Goal: Task Accomplishment & Management: Complete application form

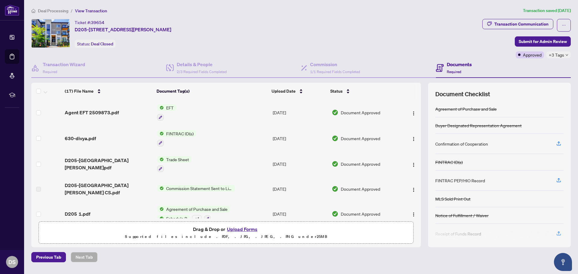
scroll to position [302, 0]
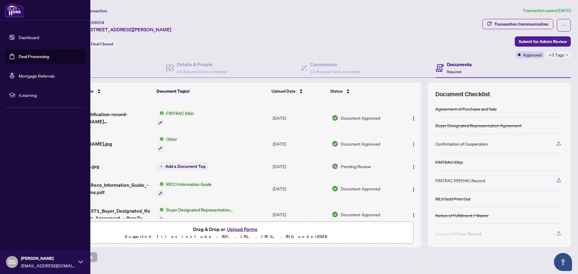
click at [21, 55] on link "Deal Processing" at bounding box center [34, 56] width 30 height 5
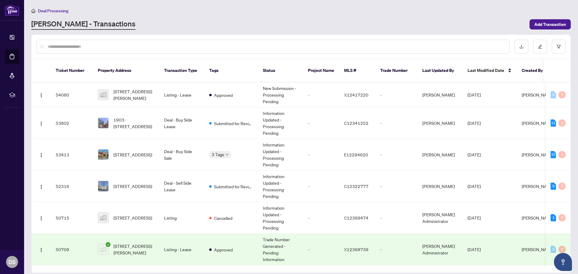
click at [157, 47] on input "text" at bounding box center [276, 46] width 457 height 7
type input "*"
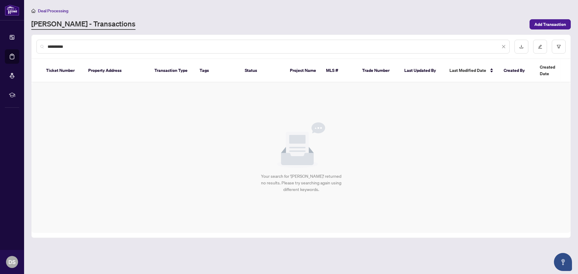
click at [52, 48] on input "**********" at bounding box center [274, 46] width 453 height 7
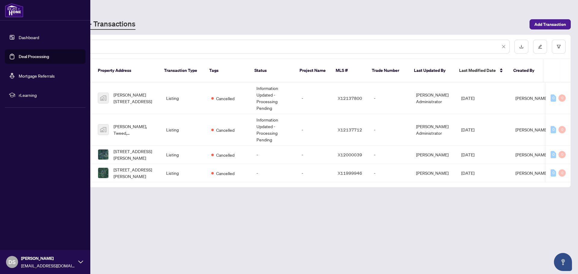
type input "*******"
click at [27, 59] on link "Deal Processing" at bounding box center [34, 56] width 30 height 5
click at [37, 58] on link "Deal Processing" at bounding box center [34, 56] width 30 height 5
click at [32, 59] on link "Deal Processing" at bounding box center [34, 56] width 30 height 5
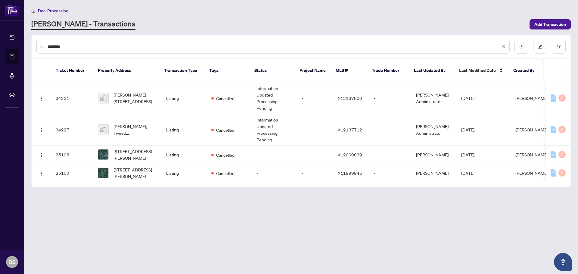
click at [148, 14] on div "Deal Processing [PERSON_NAME] - Transactions Add Transaction" at bounding box center [301, 18] width 540 height 23
click at [55, 9] on span "Deal Processing" at bounding box center [53, 10] width 30 height 5
drag, startPoint x: 383, startPoint y: 244, endPoint x: 375, endPoint y: 242, distance: 8.4
click at [383, 244] on main "Deal Processing [PERSON_NAME] - Transactions Add Transaction ******* Ticket Num…" at bounding box center [301, 137] width 554 height 274
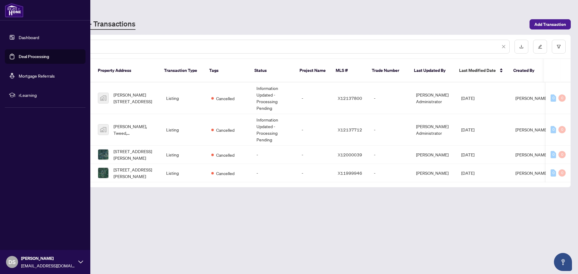
click at [28, 58] on link "Deal Processing" at bounding box center [34, 56] width 30 height 5
click at [35, 35] on link "Dashboard" at bounding box center [29, 37] width 20 height 5
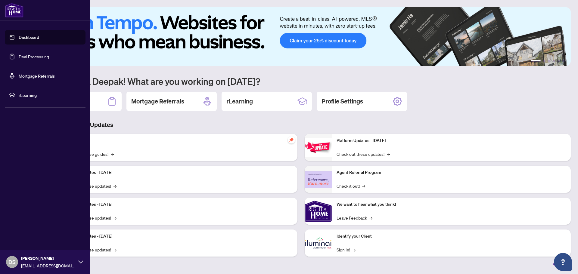
click at [30, 56] on link "Deal Processing" at bounding box center [34, 56] width 30 height 5
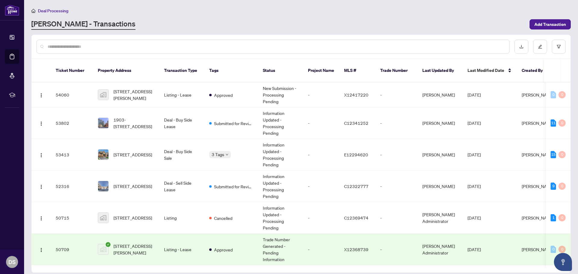
click at [451, 21] on div "[PERSON_NAME] - Transactions" at bounding box center [278, 24] width 495 height 11
click at [432, 21] on div "[PERSON_NAME] - Transactions" at bounding box center [278, 24] width 495 height 11
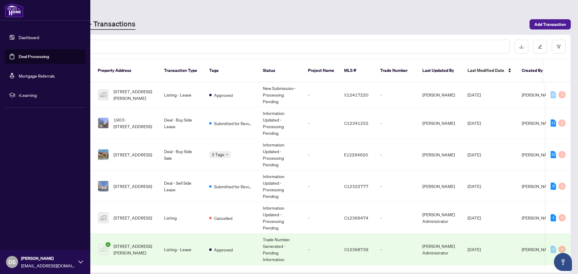
click at [39, 37] on link "Dashboard" at bounding box center [29, 37] width 20 height 5
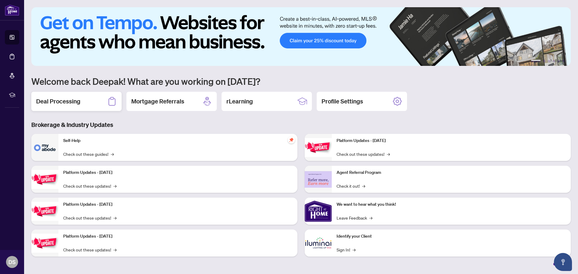
click at [111, 103] on icon at bounding box center [112, 102] width 10 height 10
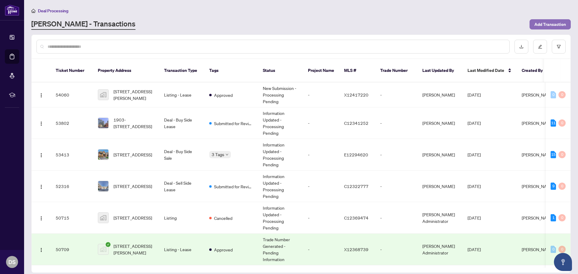
click at [555, 24] on span "Add Transaction" at bounding box center [551, 25] width 32 height 10
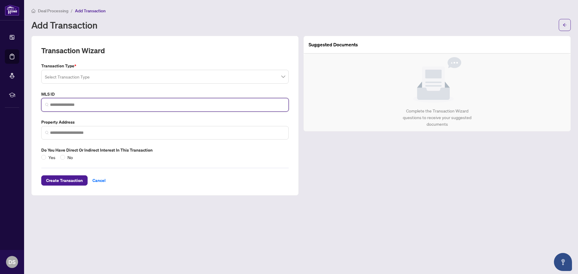
click at [154, 103] on input "search" at bounding box center [167, 105] width 235 height 6
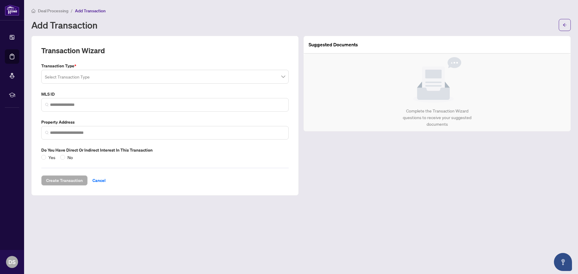
drag, startPoint x: 352, startPoint y: 174, endPoint x: 340, endPoint y: 172, distance: 11.6
click at [352, 174] on div "Suggested Documents Complete the Transaction Wizard questions to receive your s…" at bounding box center [437, 116] width 272 height 160
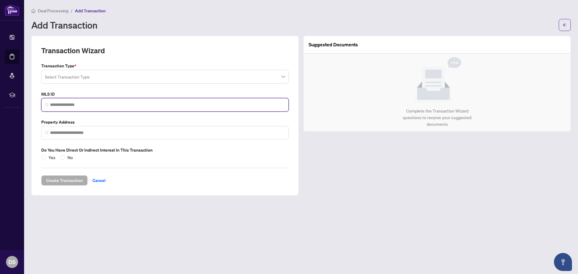
click at [106, 106] on input "search" at bounding box center [167, 105] width 235 height 6
paste input "*********"
type input "*********"
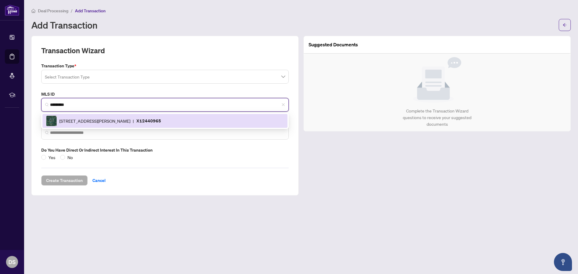
click at [150, 122] on div "[STREET_ADDRESS][PERSON_NAME] | X12440965" at bounding box center [165, 121] width 238 height 11
type input "**********"
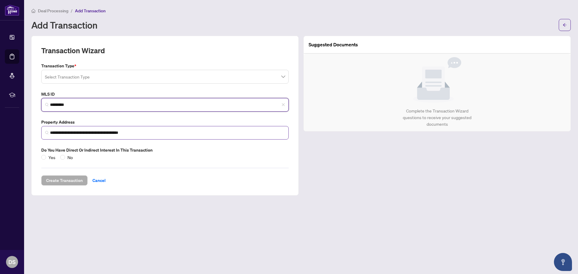
click at [45, 133] on img at bounding box center [47, 133] width 4 height 4
type input "*********"
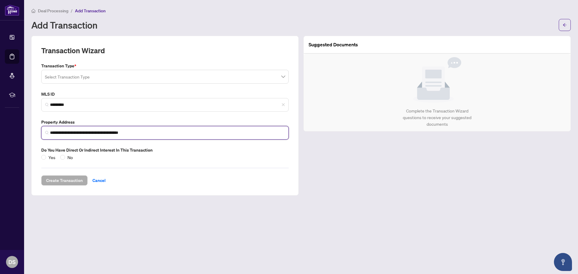
click at [46, 133] on img at bounding box center [47, 133] width 4 height 4
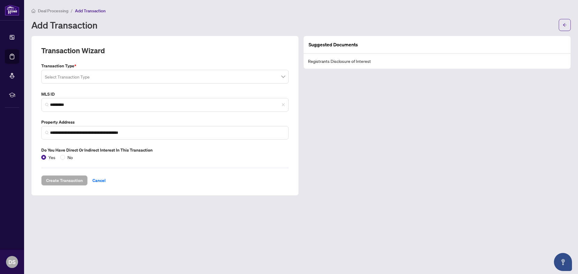
click at [161, 79] on input "search" at bounding box center [162, 77] width 235 height 13
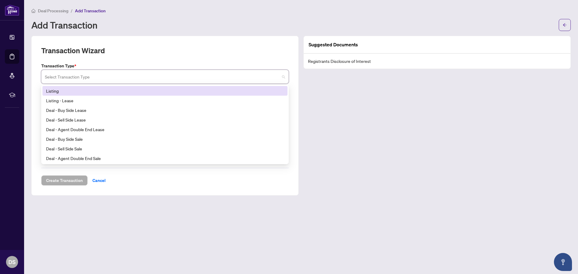
click at [77, 93] on div "Listing" at bounding box center [165, 91] width 238 height 7
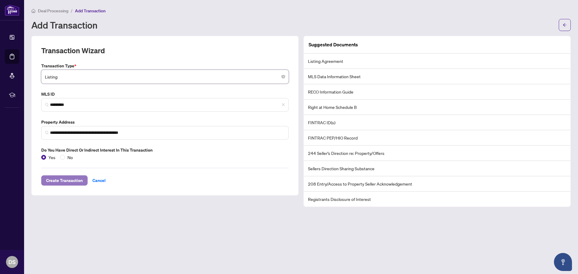
click at [64, 183] on span "Create Transaction" at bounding box center [64, 181] width 37 height 10
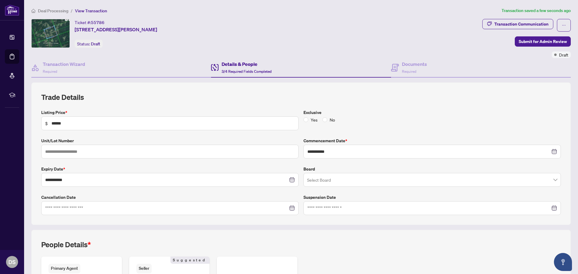
click at [157, 37] on div "Ticket #: [STREET_ADDRESS][PERSON_NAME] Status: Draft" at bounding box center [116, 33] width 83 height 29
drag, startPoint x: 183, startPoint y: 29, endPoint x: 75, endPoint y: 32, distance: 108.2
click at [75, 32] on div "Ticket #: [STREET_ADDRESS][PERSON_NAME] Status: Draft" at bounding box center [255, 33] width 449 height 29
copy span "[STREET_ADDRESS][PERSON_NAME]"
click at [416, 123] on div "Yes No" at bounding box center [433, 120] width 258 height 7
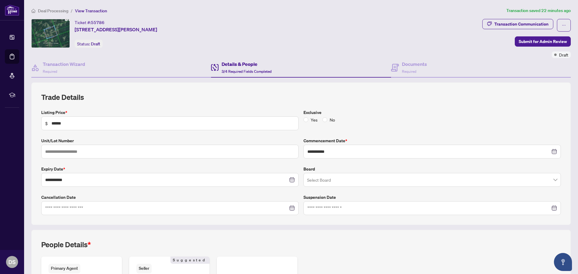
click at [346, 140] on b "*" at bounding box center [347, 141] width 2 height 6
click at [319, 178] on input "search" at bounding box center [429, 180] width 245 height 13
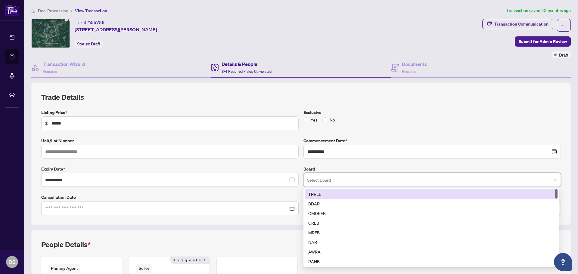
click at [319, 193] on div "TRREB" at bounding box center [432, 194] width 246 height 7
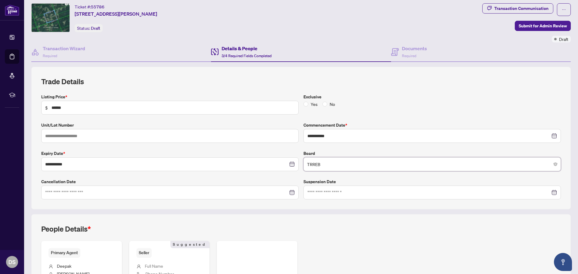
scroll to position [30, 0]
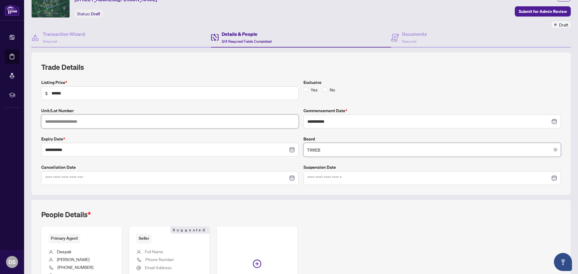
click at [108, 124] on input "text" at bounding box center [170, 122] width 258 height 14
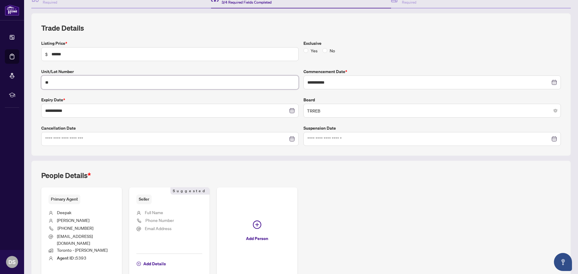
scroll to position [98, 0]
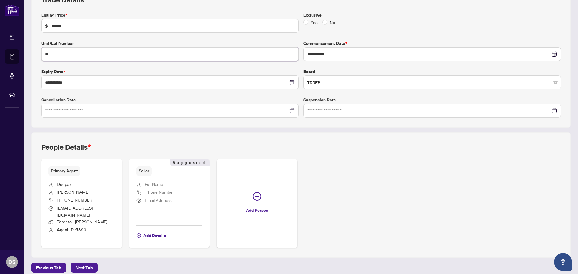
type input "**"
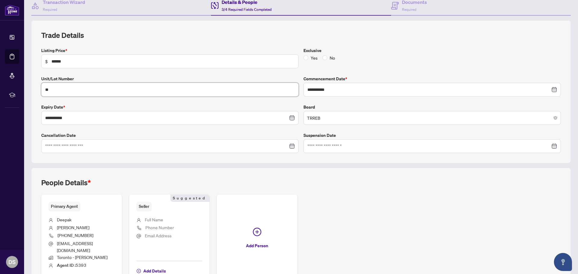
scroll to position [37, 0]
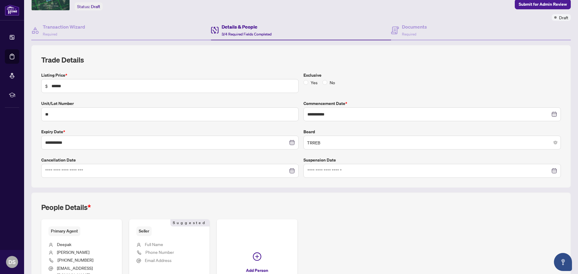
click at [391, 251] on div "Primary Agent [PERSON_NAME] [PHONE_NUMBER] [EMAIL_ADDRESS][DOMAIN_NAME] Toronto…" at bounding box center [301, 264] width 520 height 89
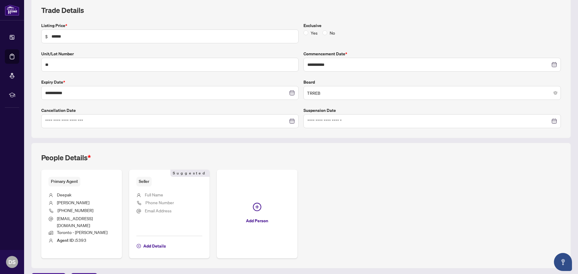
scroll to position [98, 0]
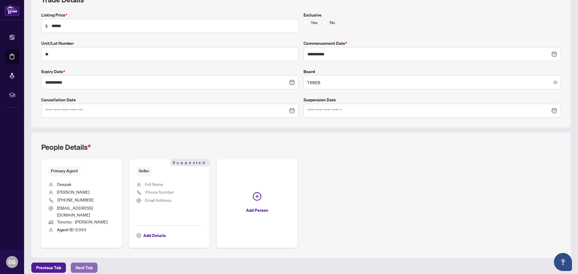
click at [77, 263] on span "Next Tab" at bounding box center [84, 268] width 17 height 10
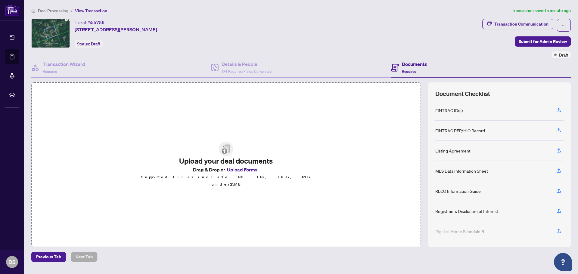
click at [252, 172] on button "Upload Forms" at bounding box center [242, 170] width 34 height 8
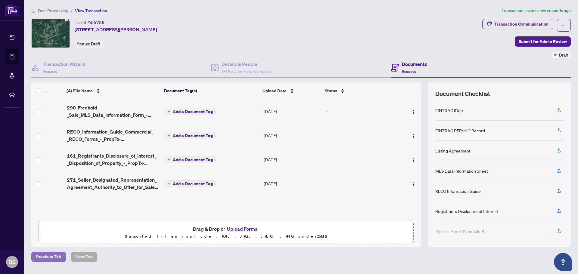
click at [43, 255] on span "Previous Tab" at bounding box center [48, 257] width 25 height 10
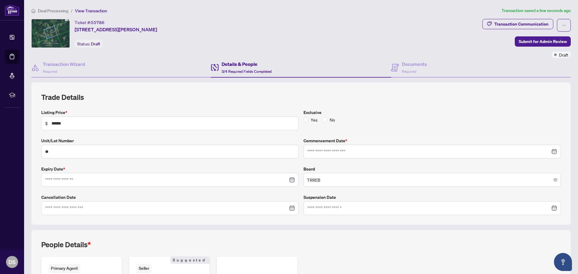
type input "**********"
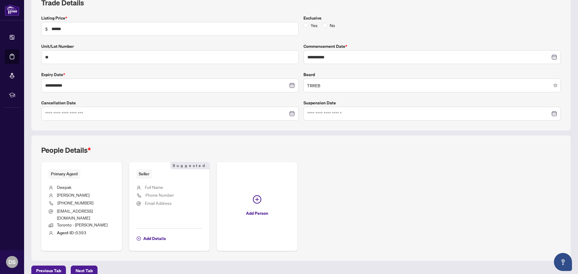
scroll to position [98, 0]
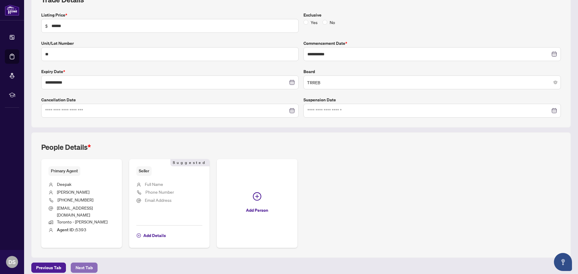
click at [85, 263] on span "Next Tab" at bounding box center [84, 268] width 17 height 10
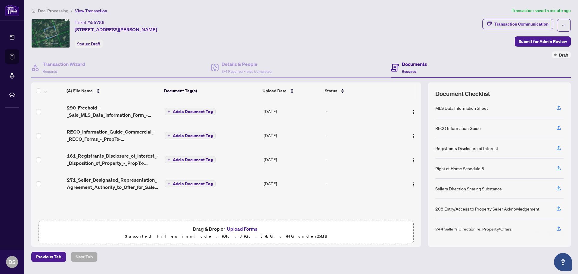
scroll to position [64, 0]
click at [558, 128] on icon "button" at bounding box center [558, 126] width 5 height 5
click at [412, 184] on img "button" at bounding box center [414, 184] width 5 height 5
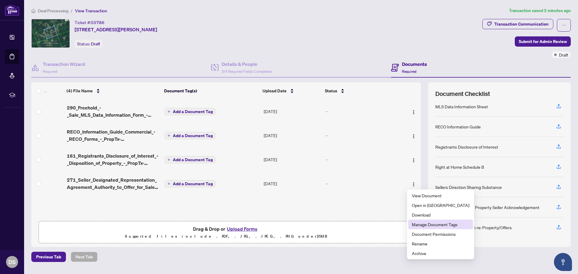
click at [428, 228] on span "Manage Document Tags" at bounding box center [441, 224] width 58 height 7
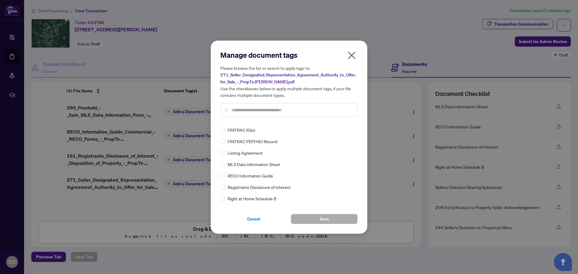
click at [355, 55] on icon "close" at bounding box center [352, 56] width 10 height 10
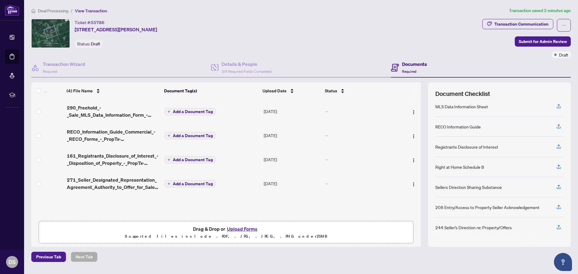
click at [205, 136] on span "Add a Document Tag" at bounding box center [193, 136] width 40 height 4
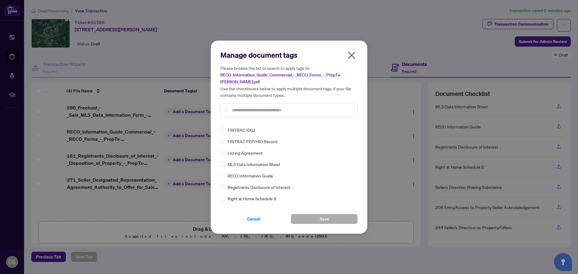
click at [242, 122] on div "Manage document tags Please browse the list or search to apply tags to: RECO_In…" at bounding box center [289, 86] width 137 height 72
click at [244, 112] on input "text" at bounding box center [292, 110] width 121 height 7
click at [303, 220] on button "Save" at bounding box center [324, 219] width 67 height 10
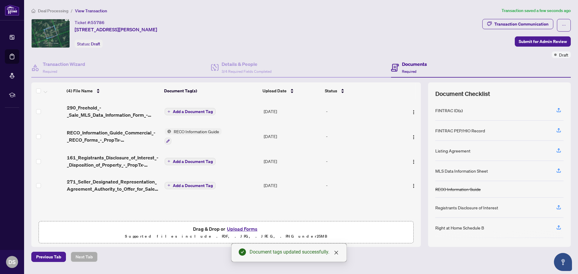
click at [191, 162] on span "Add a Document Tag" at bounding box center [193, 162] width 40 height 4
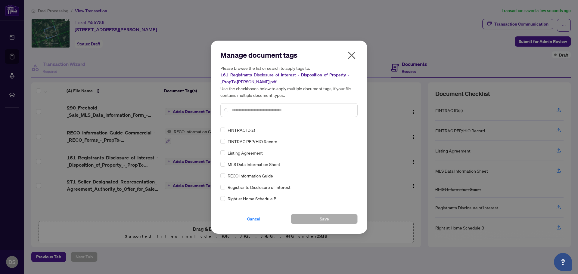
click at [253, 122] on div "Manage document tags Please browse the list or search to apply tags to: 161_Reg…" at bounding box center [289, 137] width 137 height 174
click at [244, 113] on input "text" at bounding box center [292, 110] width 121 height 7
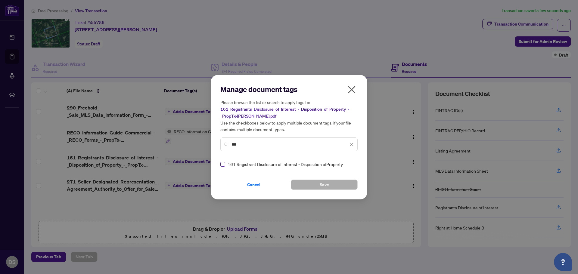
type input "***"
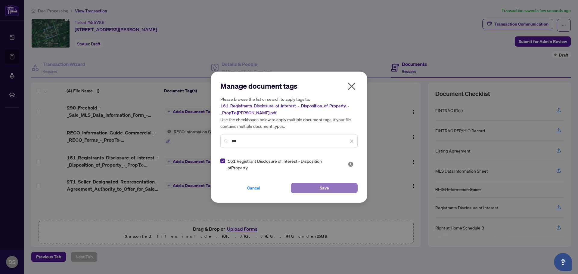
click at [316, 186] on button "Save" at bounding box center [324, 188] width 67 height 10
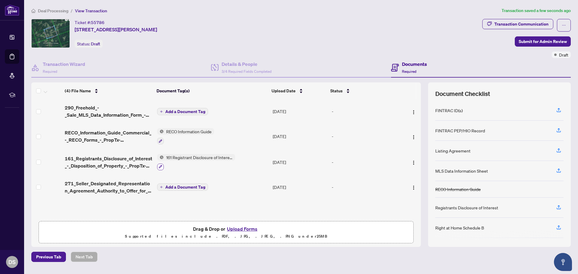
click at [161, 167] on icon "button" at bounding box center [161, 167] width 4 height 4
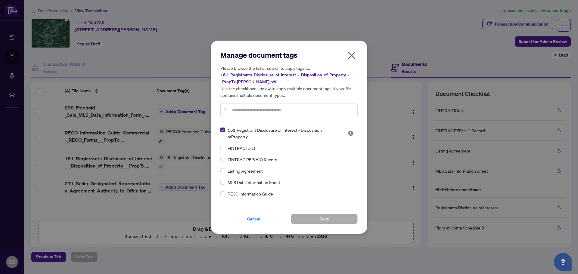
click at [270, 110] on input "text" at bounding box center [292, 110] width 121 height 7
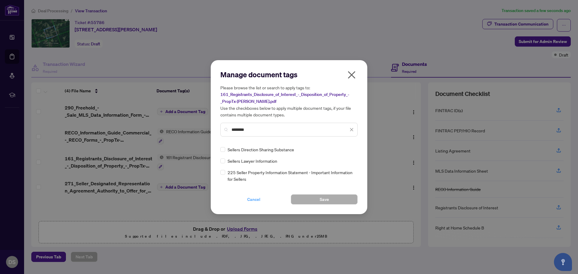
type input "*******"
click at [252, 201] on span "Cancel" at bounding box center [253, 200] width 13 height 10
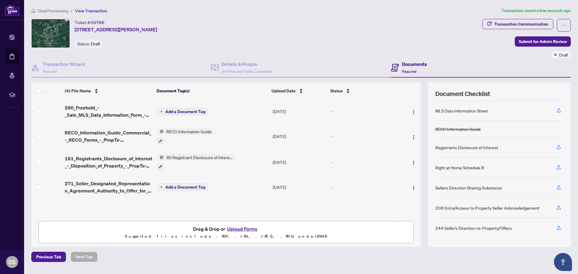
scroll to position [61, 0]
click at [161, 164] on button "button" at bounding box center [160, 167] width 7 height 7
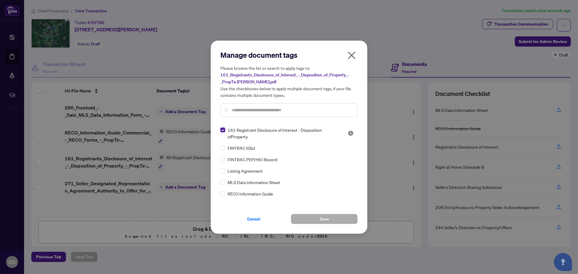
click at [234, 133] on span "161 Registrant Disclosure of Interest - Disposition ofProperty" at bounding box center [284, 133] width 113 height 13
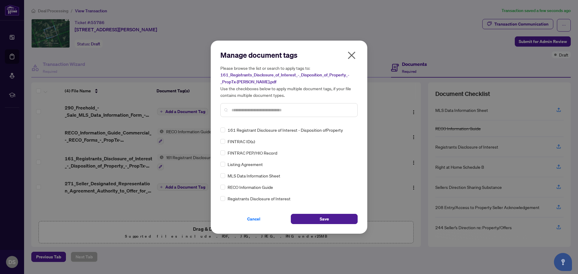
click at [234, 114] on div at bounding box center [289, 110] width 137 height 14
click at [236, 111] on input "text" at bounding box center [292, 110] width 121 height 7
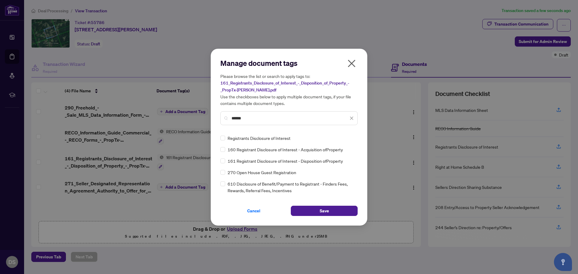
type input "******"
click at [314, 213] on button "Save" at bounding box center [324, 211] width 67 height 10
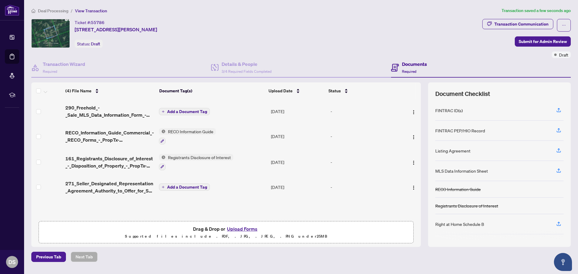
click at [200, 113] on span "Add a Document Tag" at bounding box center [187, 112] width 40 height 4
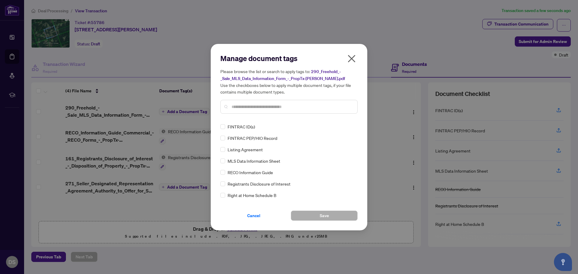
click at [245, 120] on div "Manage document tags Please browse the list or search to apply tags to: 290_Fre…" at bounding box center [289, 138] width 137 height 168
click at [248, 108] on input "text" at bounding box center [292, 107] width 121 height 7
click at [338, 215] on button "Save" at bounding box center [324, 216] width 67 height 10
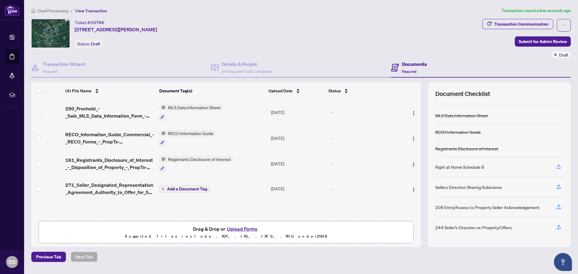
scroll to position [0, 0]
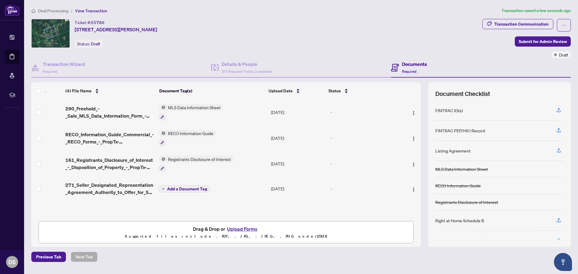
click at [468, 151] on div "Listing Agreement" at bounding box center [453, 151] width 35 height 7
click at [558, 110] on icon "button" at bounding box center [558, 110] width 5 height 5
click at [457, 112] on div "FINTRAC ID(s)" at bounding box center [449, 110] width 27 height 7
click at [410, 69] on span "Required" at bounding box center [409, 71] width 14 height 5
click at [413, 64] on h4 "Documents" at bounding box center [414, 64] width 25 height 7
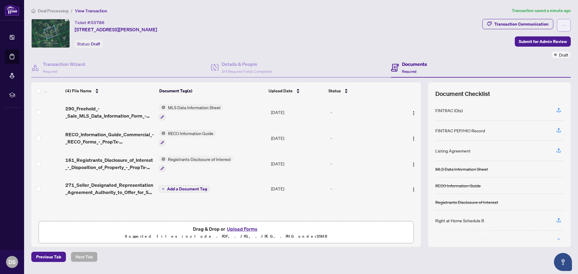
click at [567, 28] on button "button" at bounding box center [564, 25] width 14 height 13
click at [456, 64] on div "Documents Required" at bounding box center [481, 68] width 180 height 20
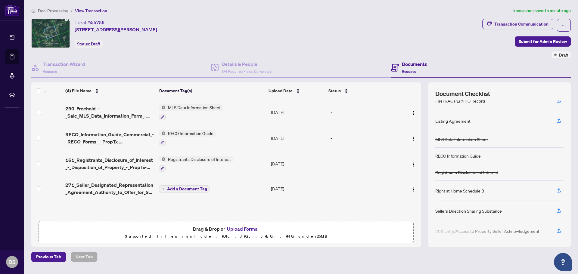
scroll to position [54, 0]
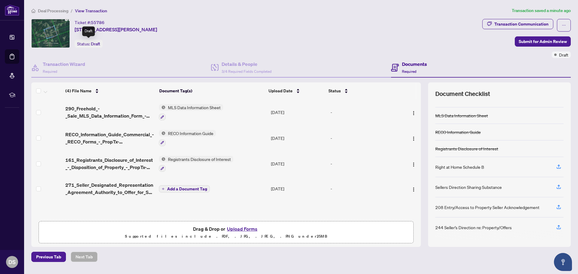
click at [86, 42] on div "Status: Draft" at bounding box center [89, 44] width 28 height 8
click at [98, 41] on span "Draft" at bounding box center [95, 43] width 9 height 5
click at [157, 40] on div "Ticket #: 55786 [STREET_ADDRESS][PERSON_NAME] Status: Draft" at bounding box center [116, 33] width 83 height 29
click at [567, 26] on button "button" at bounding box center [564, 25] width 14 height 13
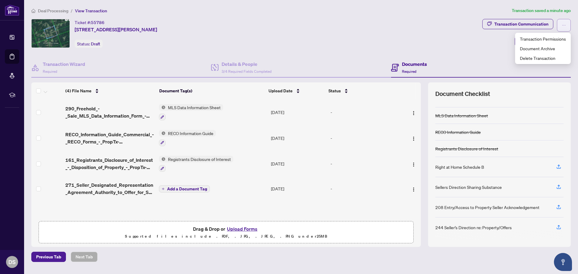
click at [567, 25] on button "button" at bounding box center [564, 25] width 14 height 13
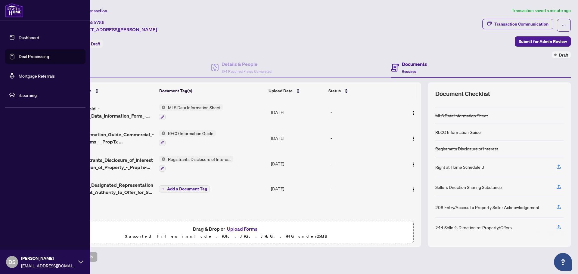
click at [26, 56] on link "Deal Processing" at bounding box center [34, 56] width 30 height 5
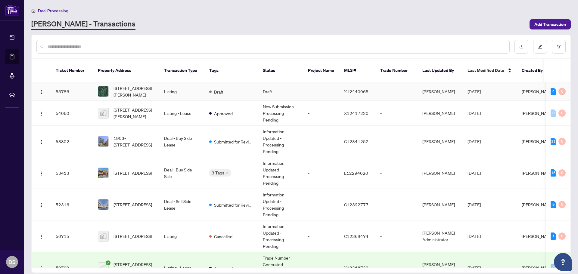
click at [286, 83] on td "Draft" at bounding box center [280, 92] width 45 height 18
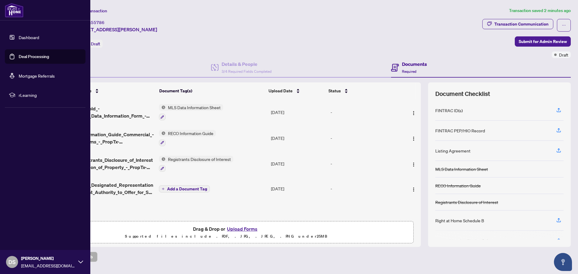
click at [30, 57] on link "Deal Processing" at bounding box center [34, 56] width 30 height 5
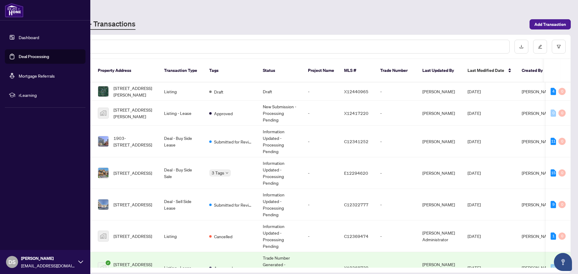
click at [34, 57] on link "Deal Processing" at bounding box center [34, 56] width 30 height 5
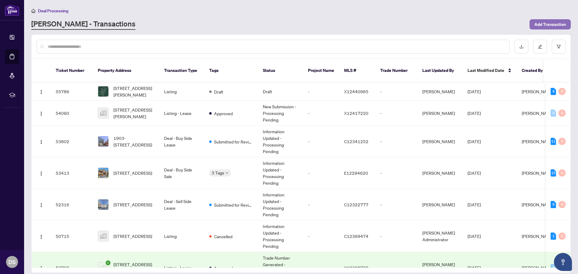
click at [543, 25] on span "Add Transaction" at bounding box center [551, 25] width 32 height 10
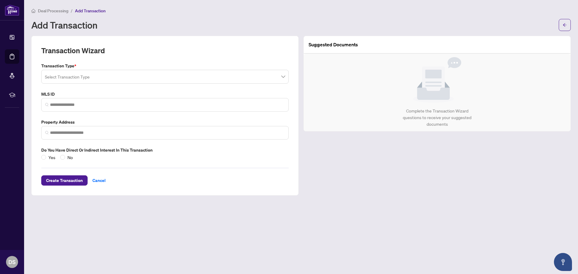
click at [119, 81] on input "search" at bounding box center [162, 77] width 235 height 13
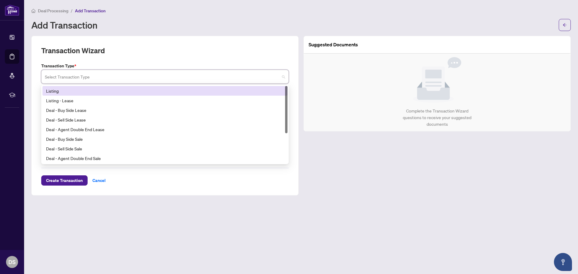
click at [117, 88] on div "Listing" at bounding box center [165, 91] width 238 height 7
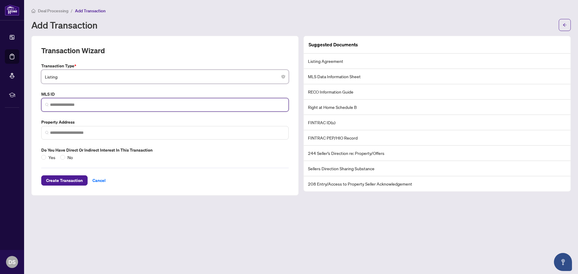
click at [114, 104] on input "search" at bounding box center [167, 105] width 235 height 6
paste input "*********"
type input "*********"
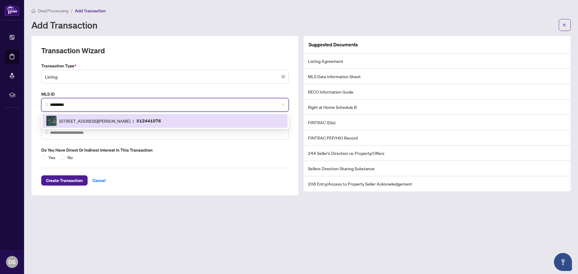
click at [105, 124] on span "[STREET_ADDRESS][PERSON_NAME]" at bounding box center [94, 121] width 71 height 7
type input "**********"
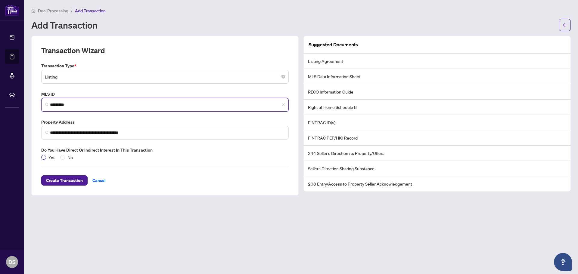
type input "*********"
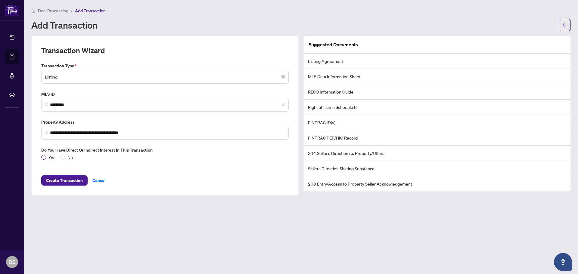
click at [46, 158] on span "Yes" at bounding box center [52, 157] width 12 height 7
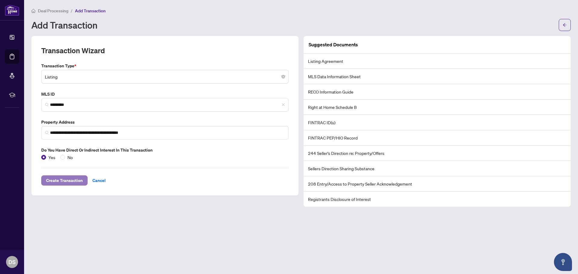
click at [67, 183] on span "Create Transaction" at bounding box center [64, 181] width 37 height 10
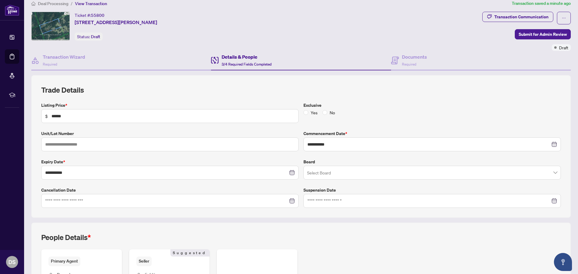
scroll to position [98, 0]
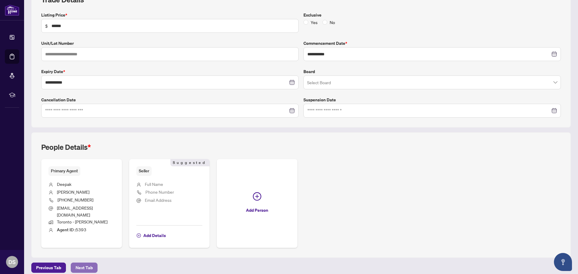
click at [79, 263] on span "Next Tab" at bounding box center [84, 268] width 17 height 10
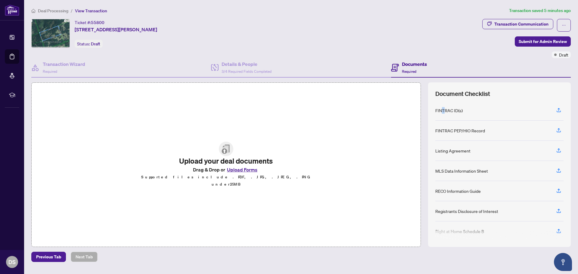
click at [443, 111] on div "FINTRAC ID(s)" at bounding box center [449, 110] width 27 height 7
click at [448, 111] on div "FINTRAC ID(s)" at bounding box center [449, 110] width 27 height 7
click at [407, 58] on div "Documents Required" at bounding box center [481, 68] width 180 height 20
click at [410, 62] on h4 "Documents" at bounding box center [414, 64] width 25 height 7
click at [559, 110] on icon "button" at bounding box center [559, 109] width 2 height 3
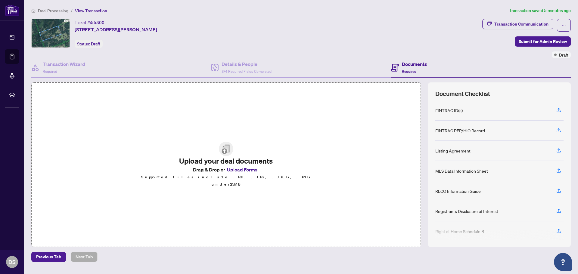
click at [402, 70] on span "Required" at bounding box center [409, 71] width 14 height 5
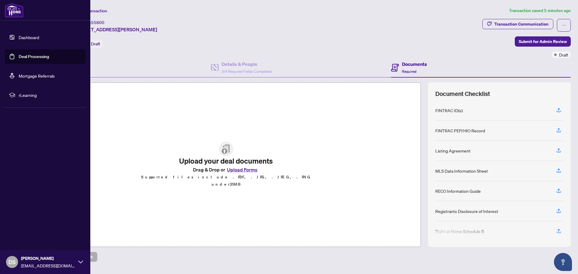
click at [31, 38] on link "Dashboard" at bounding box center [29, 37] width 20 height 5
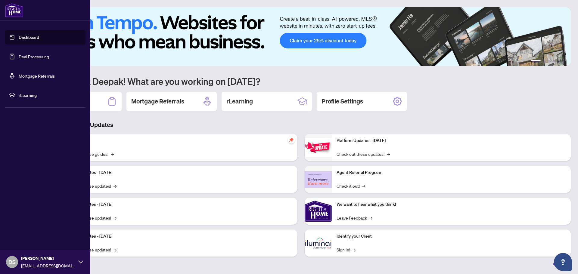
click at [39, 59] on link "Deal Processing" at bounding box center [34, 56] width 30 height 5
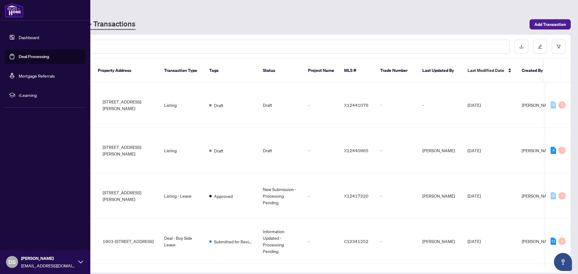
click at [140, 44] on input "text" at bounding box center [276, 46] width 457 height 7
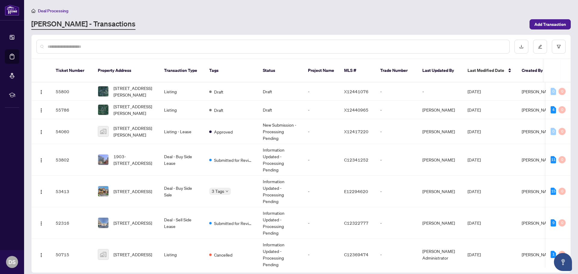
paste input "**********"
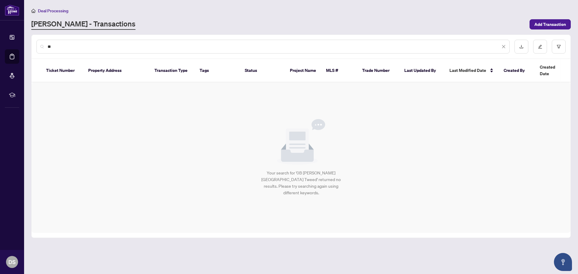
type input "*"
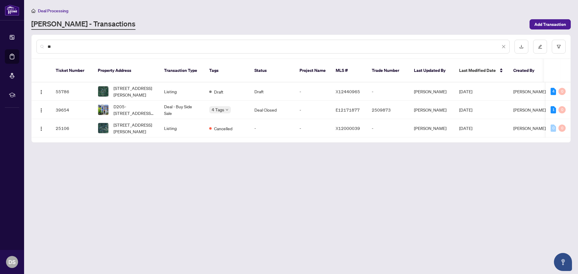
type input "*"
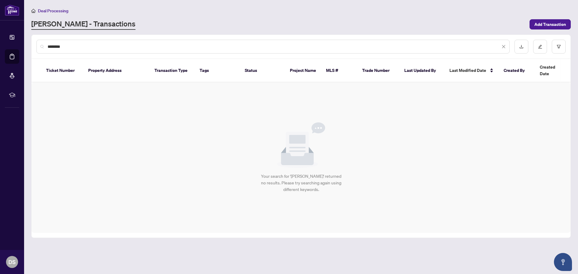
click at [159, 44] on input "********" at bounding box center [274, 46] width 453 height 7
click at [55, 48] on input "********" at bounding box center [274, 46] width 453 height 7
type input "*******"
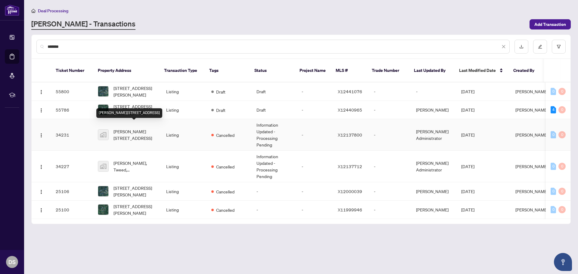
click at [142, 132] on span "[PERSON_NAME][STREET_ADDRESS]" at bounding box center [135, 134] width 43 height 13
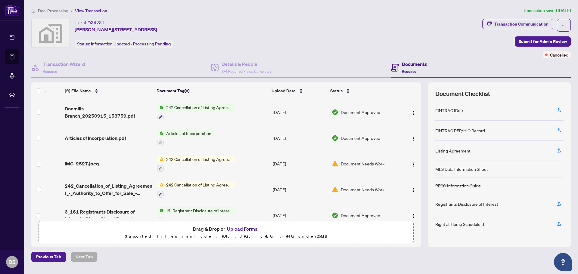
scroll to position [111, 0]
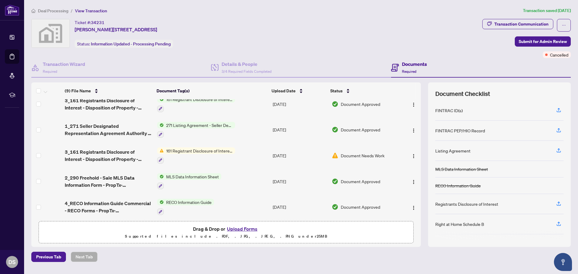
click at [156, 200] on td "RECO Information Guide" at bounding box center [213, 207] width 116 height 26
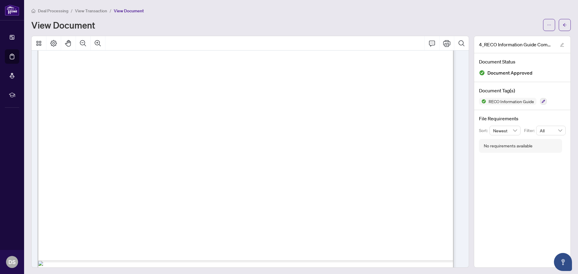
scroll to position [5306, 0]
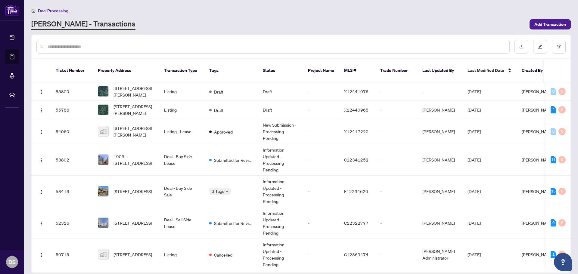
click at [274, 32] on main "Deal Processing [PERSON_NAME] - Transactions Add Transaction Ticket Number Prop…" at bounding box center [301, 137] width 554 height 274
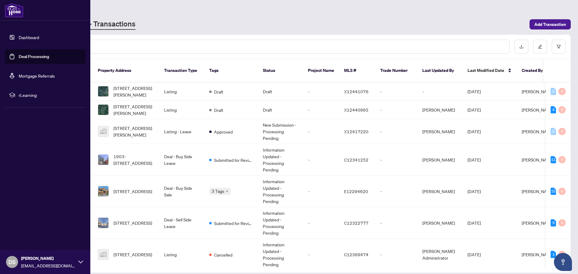
click at [41, 54] on link "Deal Processing" at bounding box center [34, 56] width 30 height 5
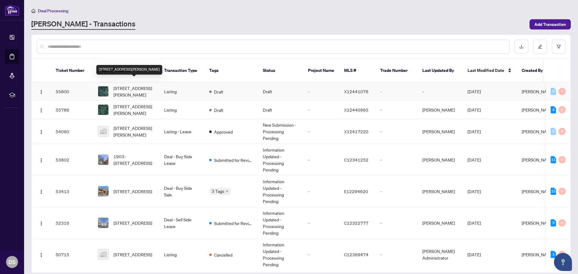
click at [137, 85] on span "[STREET_ADDRESS][PERSON_NAME]" at bounding box center [134, 91] width 41 height 13
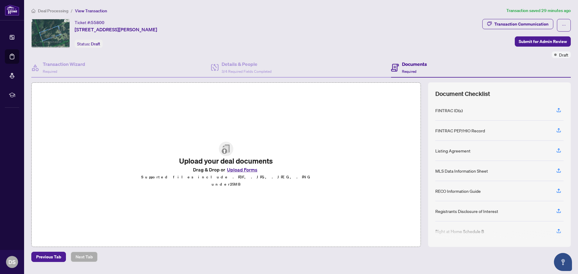
click at [246, 174] on button "Upload Forms" at bounding box center [242, 170] width 34 height 8
click at [43, 253] on span "Previous Tab" at bounding box center [48, 257] width 25 height 10
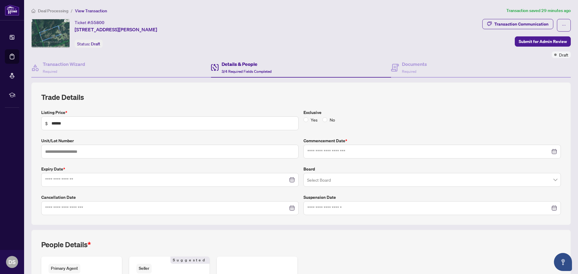
type input "**********"
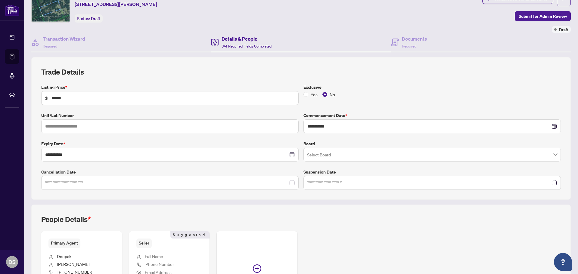
scroll to position [60, 0]
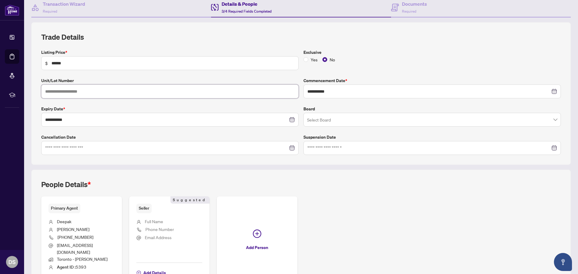
click at [137, 87] on input "text" at bounding box center [170, 92] width 258 height 14
click at [379, 217] on div "Primary Agent [PERSON_NAME] [PHONE_NUMBER] [EMAIL_ADDRESS][DOMAIN_NAME] Toronto…" at bounding box center [301, 241] width 520 height 89
click at [97, 87] on input "**" at bounding box center [170, 92] width 258 height 14
click at [478, 231] on div "Primary Agent [PERSON_NAME] [PHONE_NUMBER] [EMAIL_ADDRESS][DOMAIN_NAME] Toronto…" at bounding box center [301, 241] width 520 height 89
click at [105, 94] on input "**" at bounding box center [170, 92] width 258 height 14
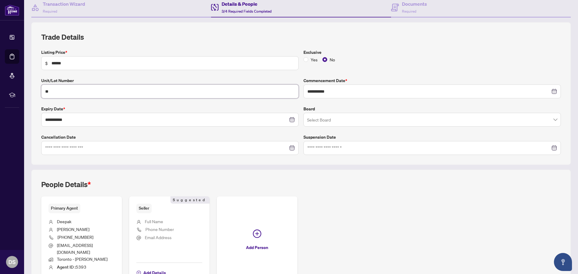
click at [105, 94] on input "**" at bounding box center [170, 92] width 258 height 14
click at [104, 94] on input "**" at bounding box center [170, 92] width 258 height 14
paste input "**********"
type input "**********"
click at [405, 192] on div "People Details *" at bounding box center [301, 188] width 520 height 17
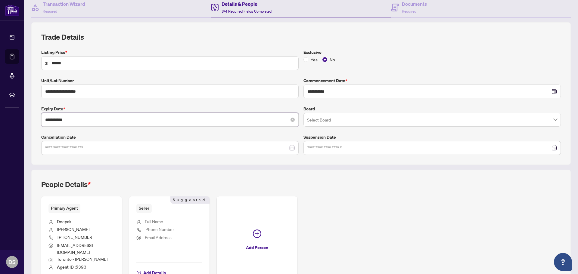
click at [136, 118] on input "**********" at bounding box center [166, 120] width 243 height 7
click at [233, 184] on div "People Details *" at bounding box center [301, 188] width 520 height 17
click at [323, 120] on input "search" at bounding box center [429, 120] width 245 height 13
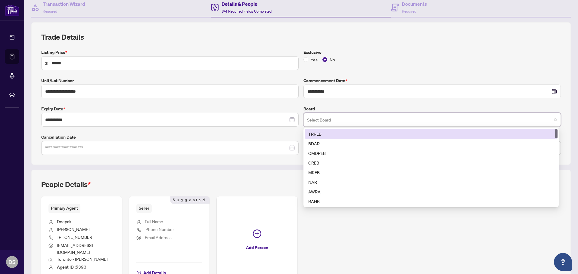
click at [326, 131] on div "TRREB" at bounding box center [432, 134] width 246 height 7
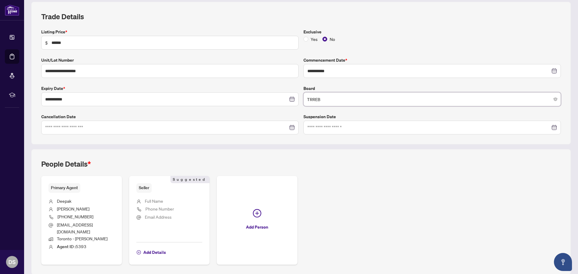
scroll to position [98, 0]
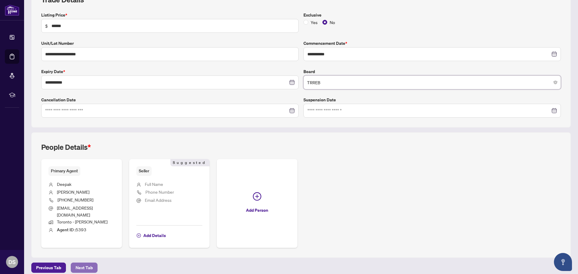
click at [83, 263] on span "Next Tab" at bounding box center [84, 268] width 17 height 10
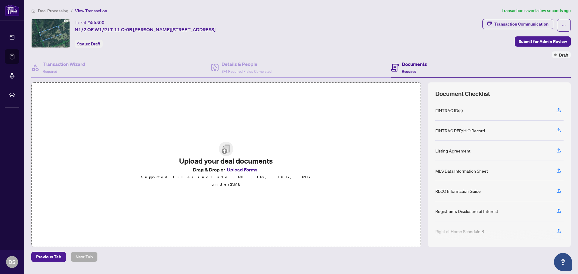
click at [246, 171] on button "Upload Forms" at bounding box center [242, 170] width 34 height 8
click at [244, 171] on button "Upload Forms" at bounding box center [242, 170] width 34 height 8
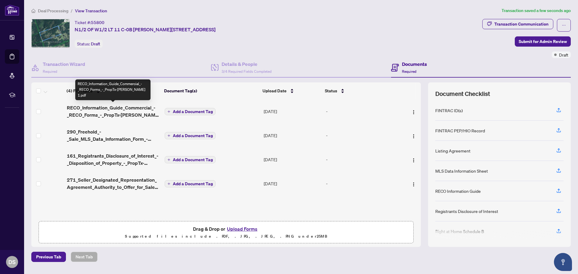
click at [117, 110] on span "RECO_Information_Guide_Commercial_-_RECO_Forms_-_PropTx-[PERSON_NAME] 1.pdf" at bounding box center [113, 111] width 93 height 14
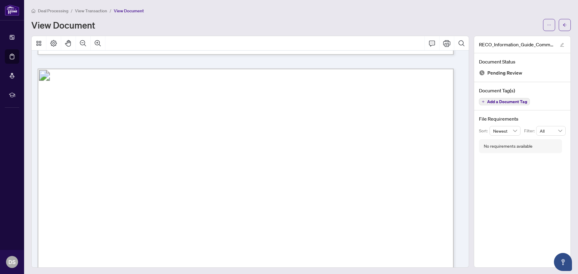
scroll to position [693, 0]
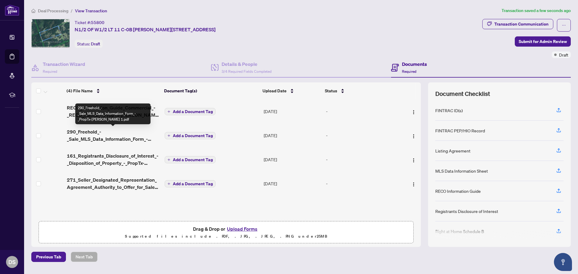
click at [102, 136] on span "290_Freehold_-_Sale_MLS_Data_Information_Form_-_PropTx-[PERSON_NAME] 1.pdf" at bounding box center [113, 135] width 93 height 14
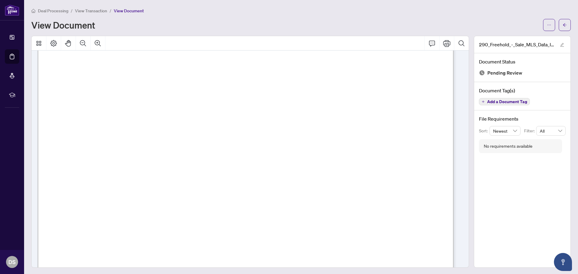
scroll to position [151, 0]
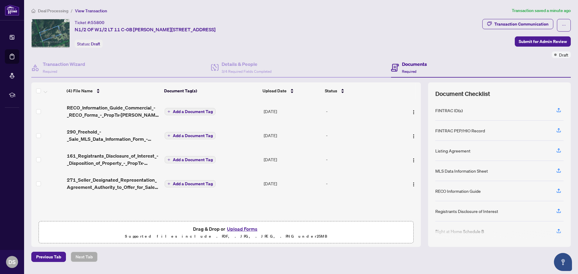
click at [205, 135] on span "Add a Document Tag" at bounding box center [193, 136] width 40 height 4
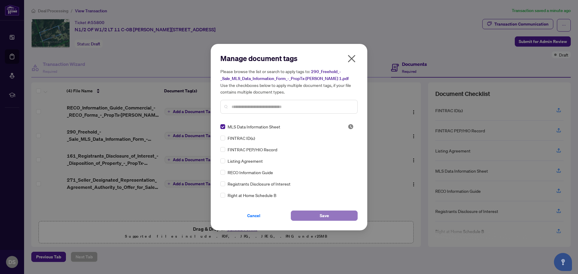
click at [315, 218] on button "Save" at bounding box center [324, 216] width 67 height 10
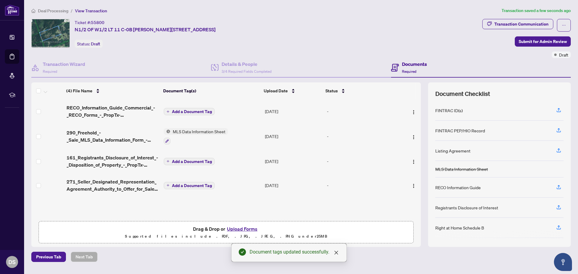
click at [172, 161] on span "Add a Document Tag" at bounding box center [192, 162] width 40 height 4
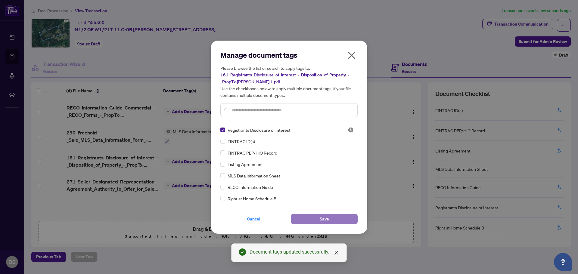
click at [303, 217] on button "Save" at bounding box center [324, 219] width 67 height 10
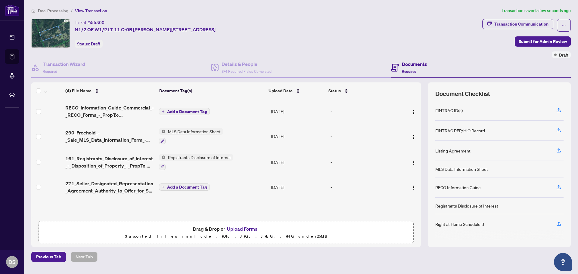
click at [456, 110] on div "FINTRAC ID(s)" at bounding box center [449, 110] width 27 height 7
click at [559, 108] on icon "button" at bounding box center [558, 110] width 5 height 5
click at [201, 187] on span "Add a Document Tag" at bounding box center [187, 187] width 40 height 4
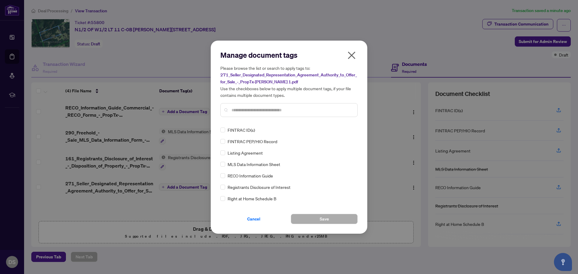
click at [351, 55] on icon "close" at bounding box center [352, 56] width 8 height 8
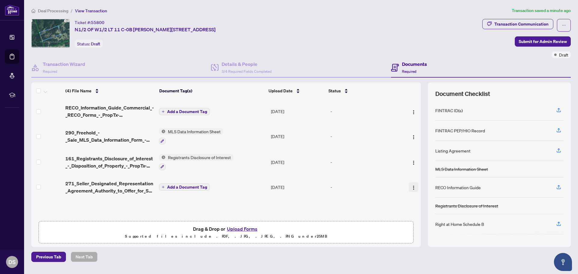
click at [412, 186] on img "button" at bounding box center [414, 188] width 5 height 5
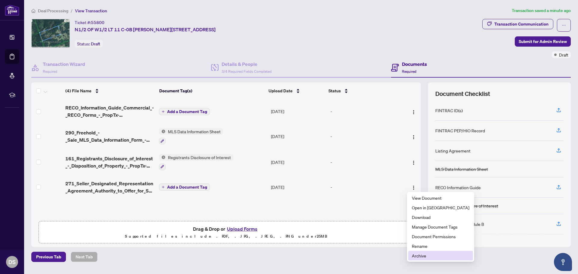
click at [416, 254] on span "Archive" at bounding box center [441, 256] width 58 height 7
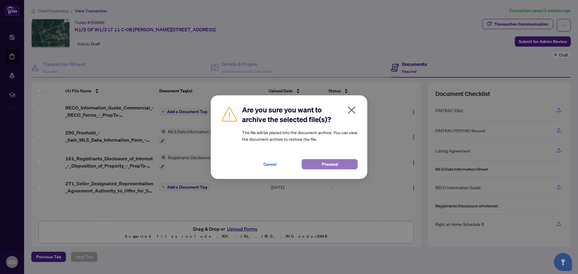
click at [325, 163] on span "Proceed" at bounding box center [330, 165] width 16 height 10
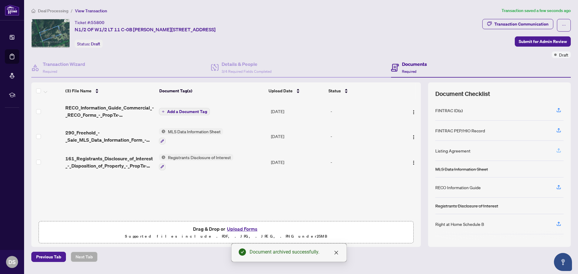
click at [559, 149] on icon "button" at bounding box center [558, 150] width 5 height 5
click at [558, 150] on icon "button" at bounding box center [558, 150] width 5 height 5
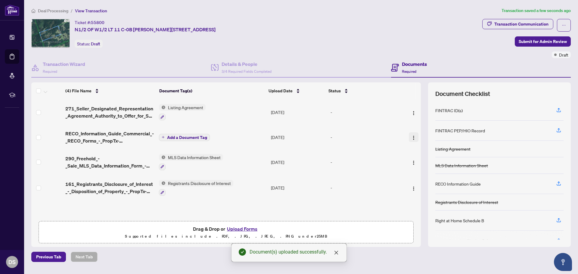
click at [412, 138] on img "button" at bounding box center [414, 138] width 5 height 5
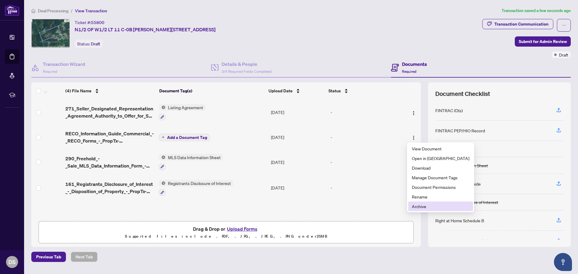
click at [438, 207] on span "Archive" at bounding box center [441, 206] width 58 height 7
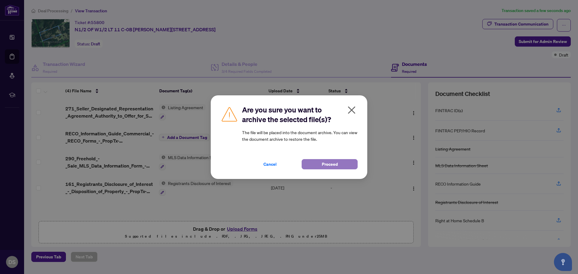
click at [334, 166] on span "Proceed" at bounding box center [330, 165] width 16 height 10
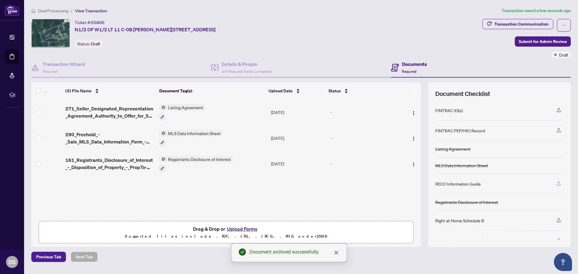
click at [558, 181] on icon "button" at bounding box center [558, 183] width 5 height 5
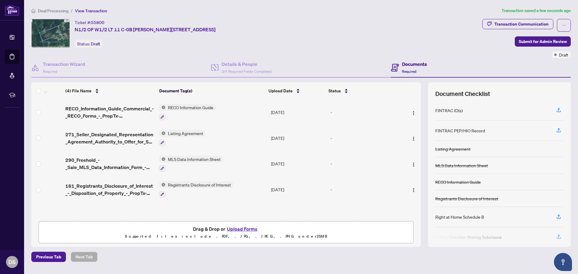
click at [473, 220] on div "Right at Home Schedule B" at bounding box center [460, 217] width 49 height 7
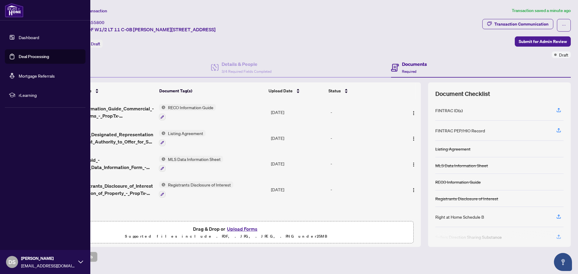
click at [36, 54] on link "Deal Processing" at bounding box center [34, 56] width 30 height 5
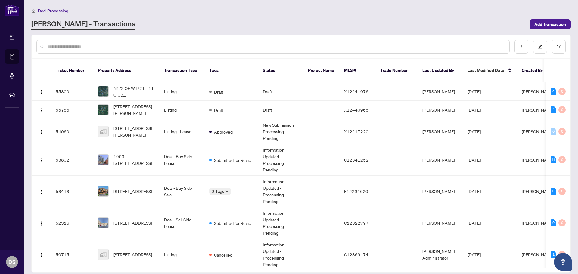
click at [150, 46] on input "text" at bounding box center [276, 46] width 457 height 7
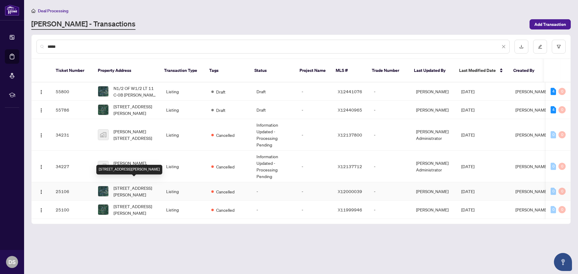
type input "*****"
click at [127, 185] on span "[STREET_ADDRESS][PERSON_NAME]" at bounding box center [135, 191] width 43 height 13
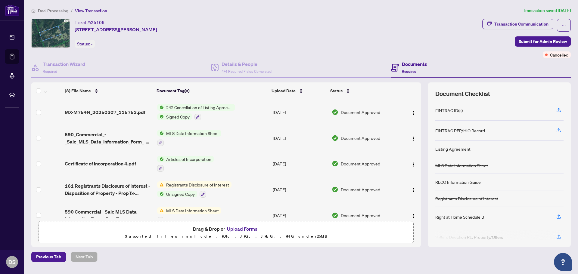
click at [218, 33] on div "Ticket #: 25106 [STREET_ADDRESS][PERSON_NAME] Status: -" at bounding box center [255, 33] width 449 height 29
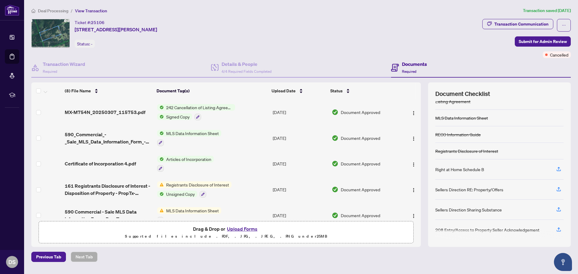
scroll to position [50, 0]
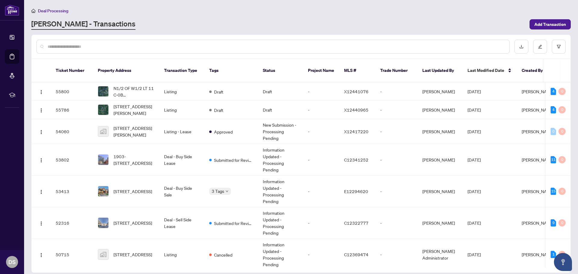
click at [92, 43] on div at bounding box center [273, 47] width 474 height 14
click at [110, 46] on input "text" at bounding box center [276, 46] width 457 height 7
type input "*******"
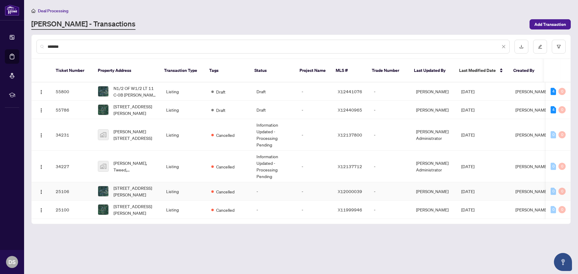
click at [195, 183] on td "Listing" at bounding box center [183, 192] width 45 height 18
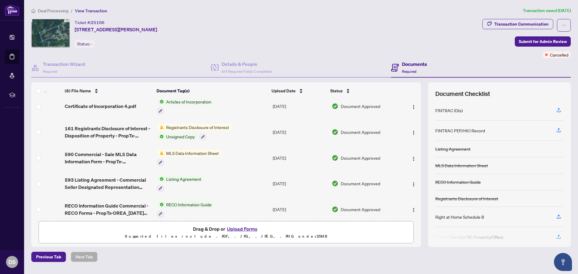
scroll to position [86, 0]
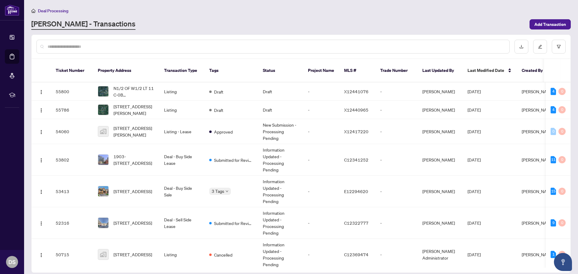
click at [133, 44] on input "text" at bounding box center [276, 46] width 457 height 7
type input "*********"
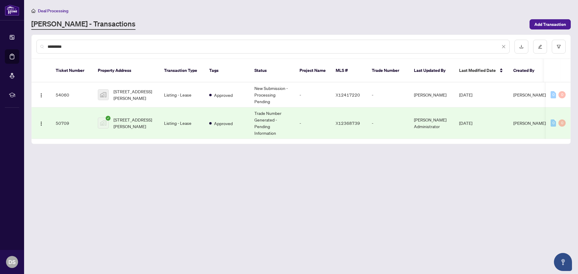
click at [204, 120] on tr "50709 [STREET_ADDRESS][PERSON_NAME] Listing - Lease Approved Trade Number Gener…" at bounding box center [325, 124] width 586 height 32
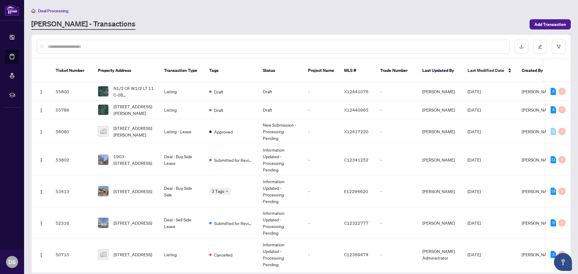
click at [171, 50] on div at bounding box center [273, 47] width 474 height 14
click at [171, 47] on input "text" at bounding box center [276, 46] width 457 height 7
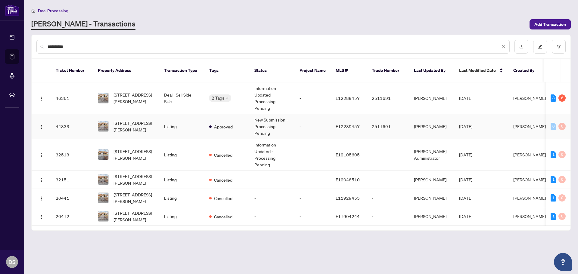
type input "**********"
click at [205, 124] on td "Approved" at bounding box center [227, 126] width 45 height 25
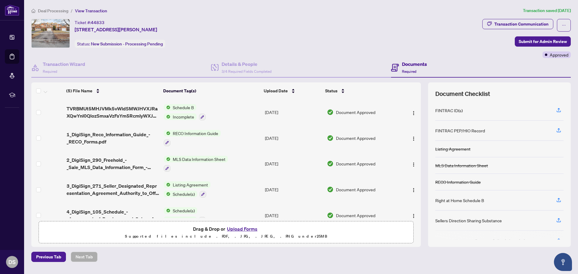
click at [184, 109] on span "Schedule B" at bounding box center [184, 107] width 26 height 7
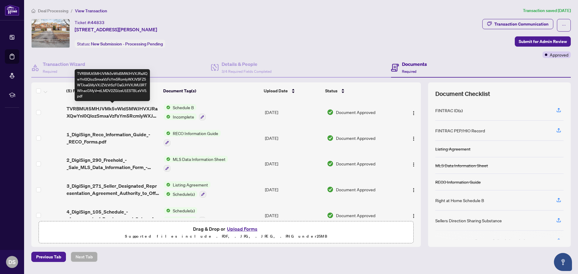
click at [122, 109] on span "TVRBMUt5MHJVMk5vWldSMWJHVXJRaXQwYnl0QlozSmxaVzFsYm5RcmIyWXJVSFZ5WTJoaGMyVXJZVzV…" at bounding box center [113, 112] width 92 height 14
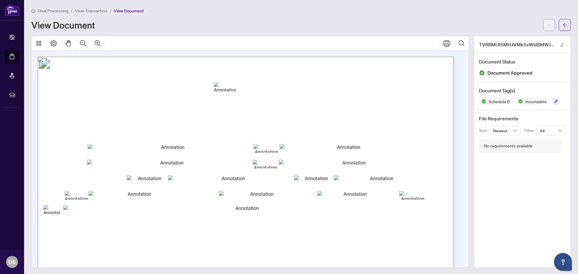
click at [548, 29] on button "button" at bounding box center [550, 25] width 12 height 12
click at [520, 39] on span "Download" at bounding box center [523, 38] width 46 height 7
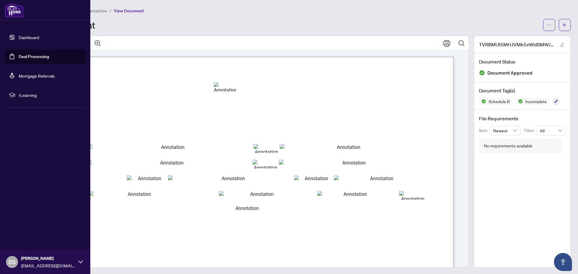
click at [24, 58] on link "Deal Processing" at bounding box center [34, 56] width 30 height 5
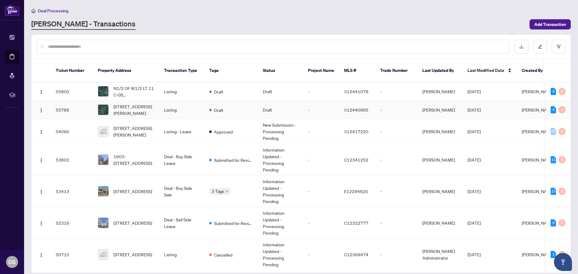
click at [275, 108] on td "Draft" at bounding box center [280, 110] width 45 height 18
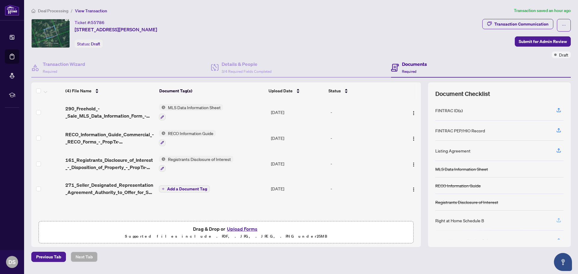
click at [561, 220] on icon "button" at bounding box center [558, 220] width 5 height 5
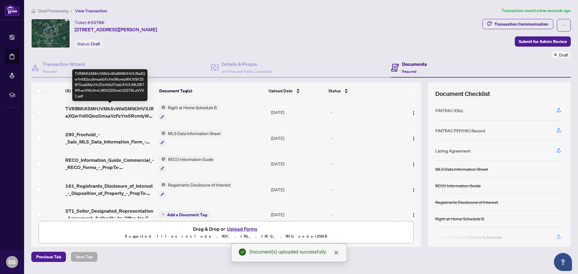
click at [133, 110] on span "TVRBMUt5MHJVMk5vWldSMWJHVXJRaXQwYnl0QlozSmxaVzFsYm5RcmIyWXJVSFZ5WTJoaGMyVXJZVzV…" at bounding box center [109, 112] width 89 height 14
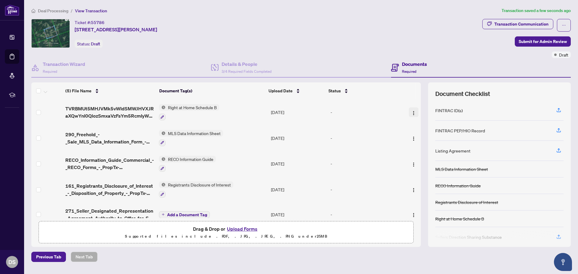
click at [412, 114] on img "button" at bounding box center [414, 113] width 5 height 5
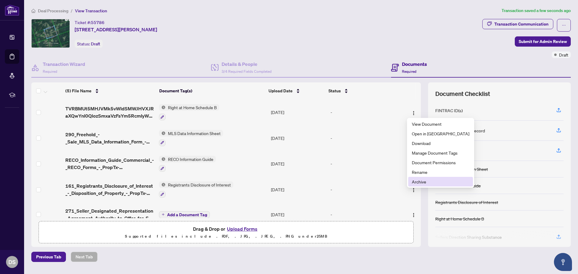
click at [424, 181] on span "Archive" at bounding box center [441, 182] width 58 height 7
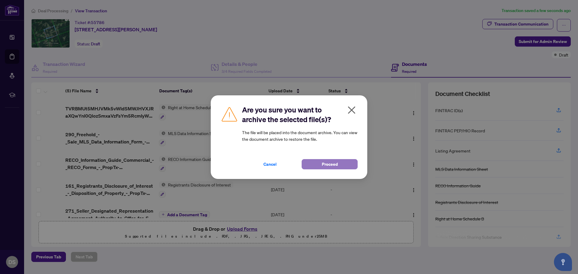
click at [344, 166] on button "Proceed" at bounding box center [330, 164] width 56 height 10
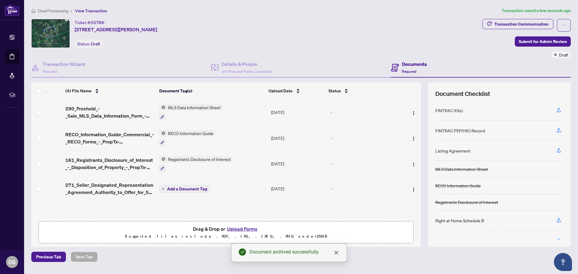
scroll to position [54, 0]
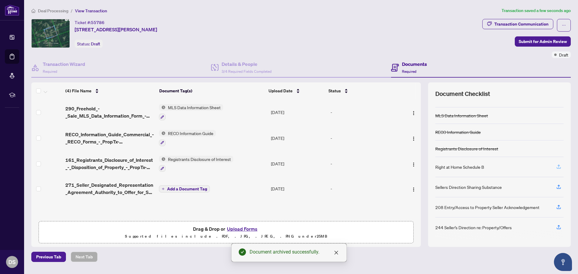
click at [558, 166] on icon "button" at bounding box center [558, 166] width 5 height 5
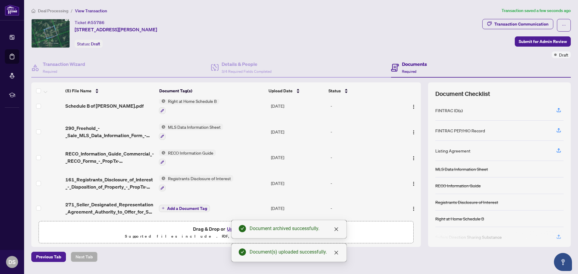
scroll to position [9, 0]
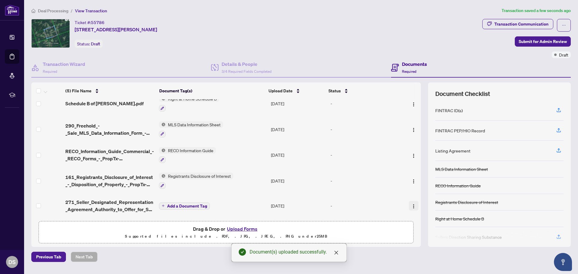
click at [413, 204] on img "button" at bounding box center [414, 206] width 5 height 5
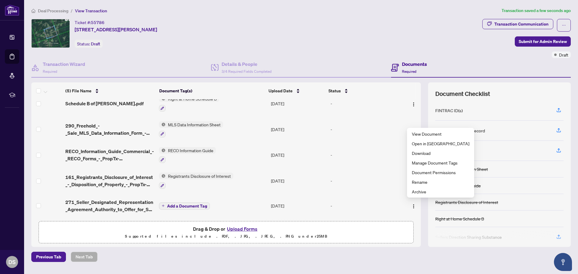
click at [424, 228] on div "(5) File Name Document Tag(s) Upload Date Status (5) File Name Document Tag(s) …" at bounding box center [301, 165] width 540 height 165
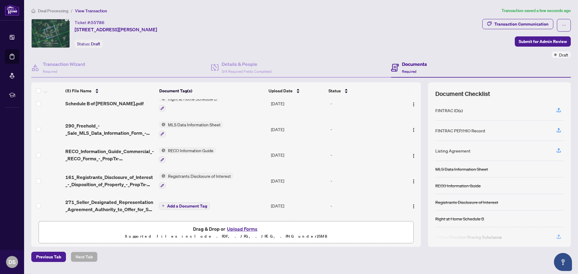
click at [185, 204] on span "Add a Document Tag" at bounding box center [187, 206] width 40 height 4
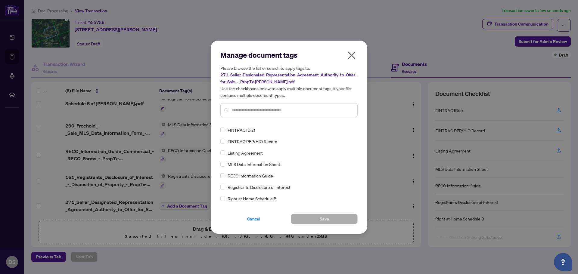
click at [274, 111] on input "text" at bounding box center [292, 110] width 121 height 7
click at [319, 220] on button "Save" at bounding box center [324, 219] width 67 height 10
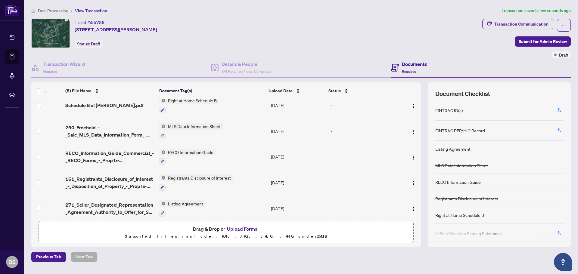
scroll to position [10, 0]
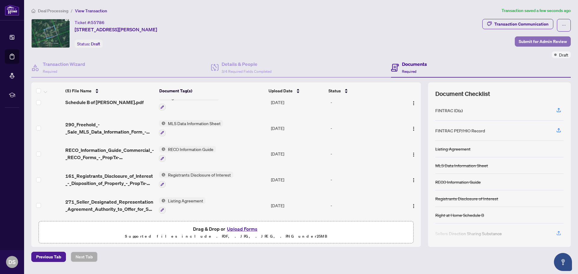
click at [544, 39] on span "Submit for Admin Review" at bounding box center [543, 42] width 48 height 10
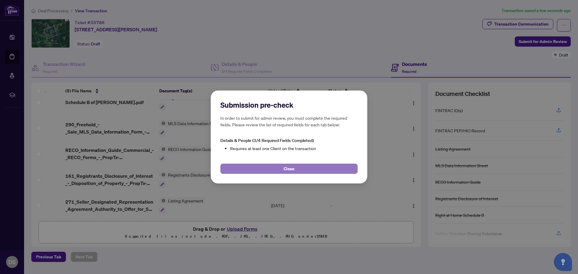
click at [265, 168] on button "Close" at bounding box center [289, 169] width 137 height 10
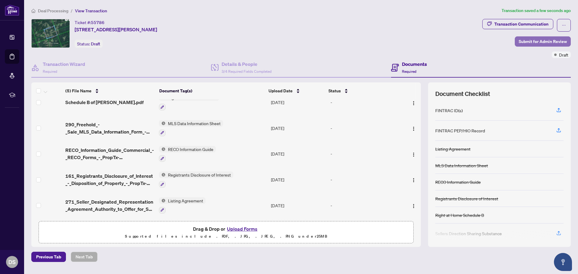
click at [536, 40] on span "Submit for Admin Review" at bounding box center [543, 42] width 48 height 10
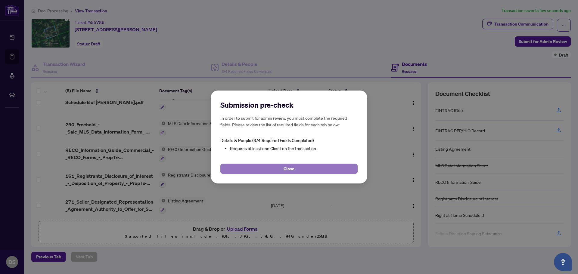
click at [306, 170] on button "Close" at bounding box center [289, 169] width 137 height 10
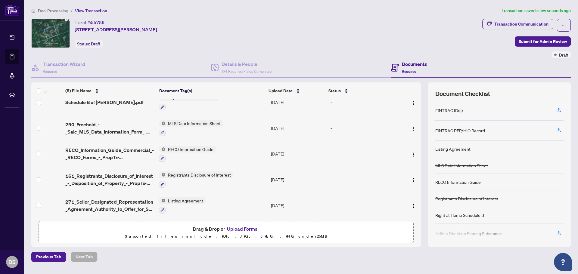
scroll to position [0, 0]
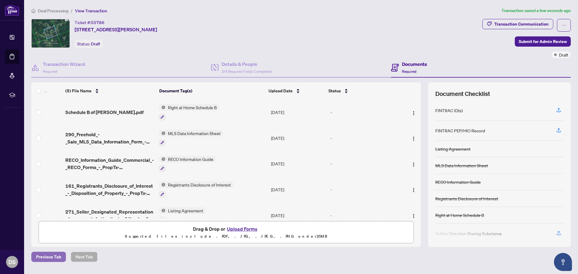
click at [52, 252] on span "Previous Tab" at bounding box center [48, 257] width 25 height 10
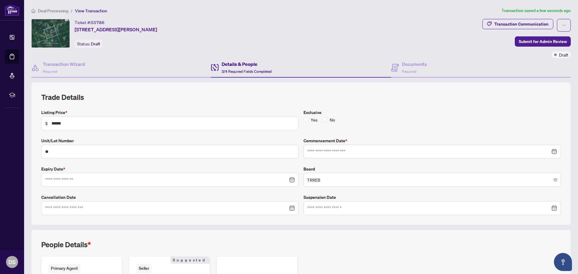
type input "**********"
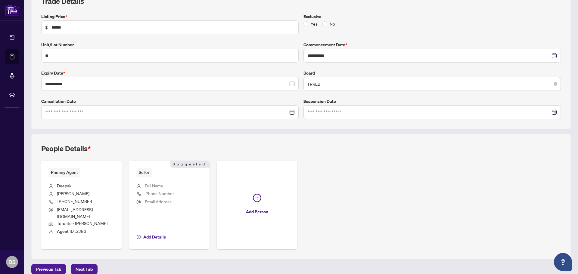
scroll to position [98, 0]
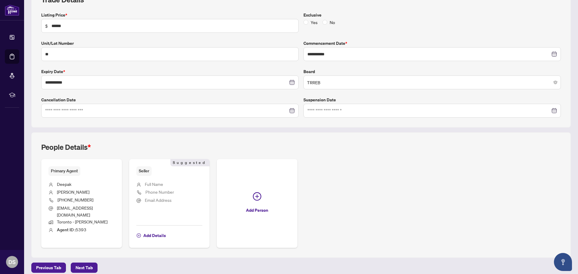
click at [78, 183] on li "Deepak" at bounding box center [82, 185] width 66 height 8
click at [163, 231] on button "Add Details" at bounding box center [151, 236] width 30 height 10
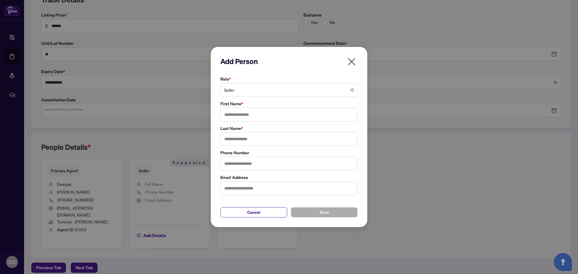
click at [354, 63] on icon "close" at bounding box center [352, 62] width 10 height 10
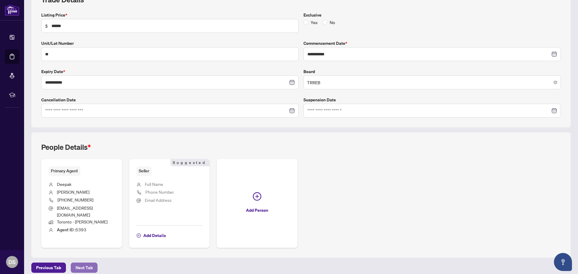
click at [86, 263] on span "Next Tab" at bounding box center [84, 268] width 17 height 10
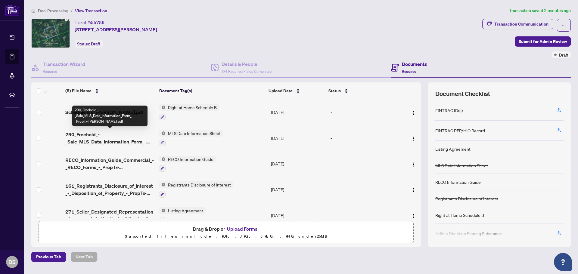
click at [84, 143] on span "290_Freehold_-_Sale_MLS_Data_Information_Form_-_PropTx-[PERSON_NAME].pdf" at bounding box center [109, 138] width 89 height 14
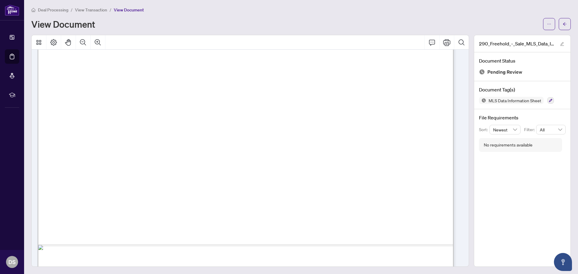
scroll to position [4188, 0]
drag, startPoint x: 465, startPoint y: 180, endPoint x: 459, endPoint y: 180, distance: 5.4
click at [465, 186] on div at bounding box center [250, 151] width 438 height 232
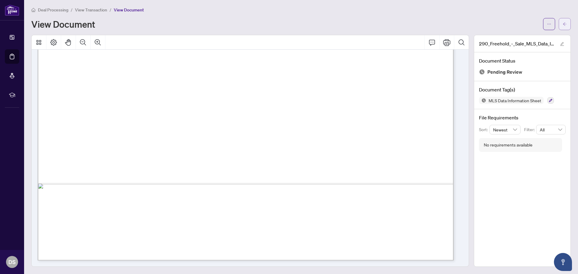
click at [563, 24] on icon "arrow-left" at bounding box center [565, 24] width 4 height 4
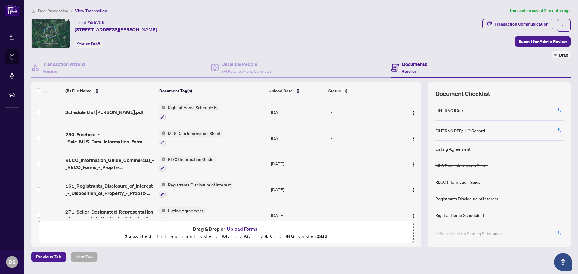
click at [98, 183] on span "161_Registrants_Disclosure_of_Interest_-_Disposition_of_Property_-_PropTx-[PERS…" at bounding box center [109, 190] width 89 height 14
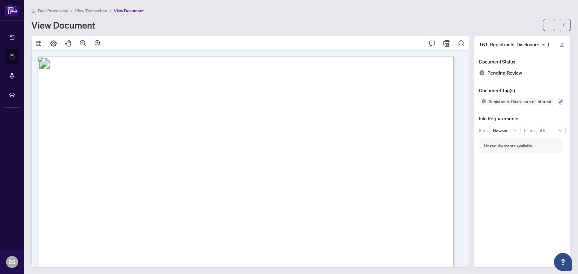
click at [440, 27] on div "View Document" at bounding box center [285, 25] width 509 height 10
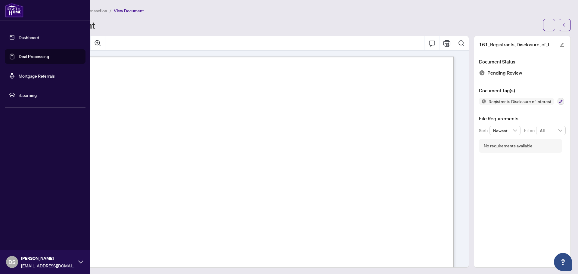
click at [19, 37] on link "Dashboard" at bounding box center [29, 37] width 20 height 5
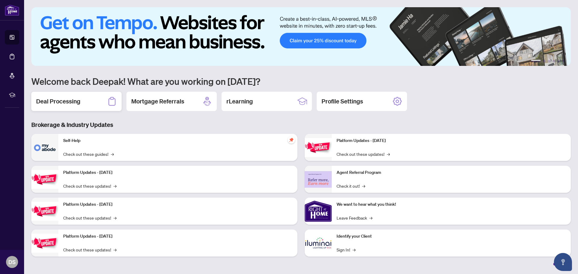
click at [70, 102] on h2 "Deal Processing" at bounding box center [58, 101] width 44 height 8
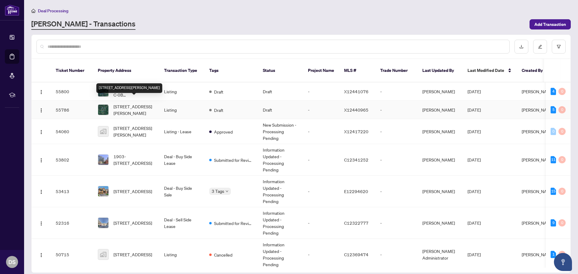
click at [146, 104] on span "[STREET_ADDRESS][PERSON_NAME]" at bounding box center [134, 109] width 41 height 13
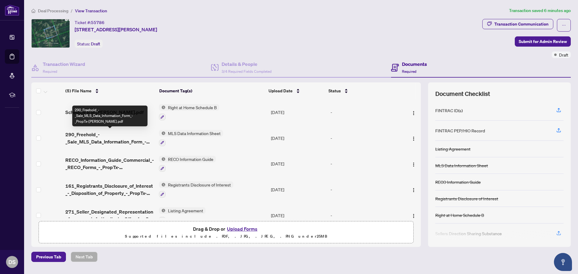
click at [98, 136] on span "290_Freehold_-_Sale_MLS_Data_Information_Form_-_PropTx-[PERSON_NAME].pdf" at bounding box center [109, 138] width 89 height 14
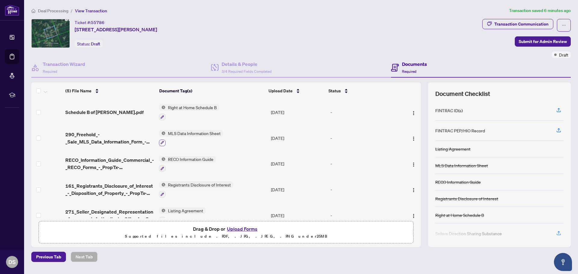
click at [165, 143] on button "button" at bounding box center [162, 143] width 7 height 7
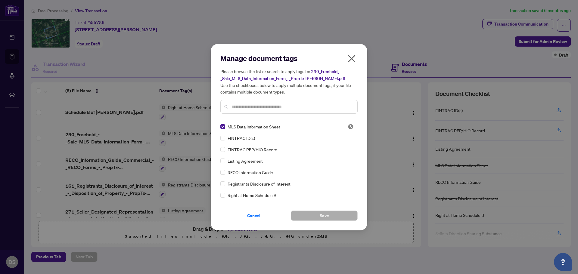
click at [355, 61] on icon "close" at bounding box center [352, 59] width 10 height 10
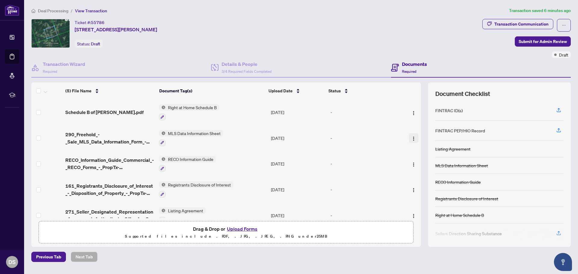
click at [412, 136] on img "button" at bounding box center [414, 138] width 5 height 5
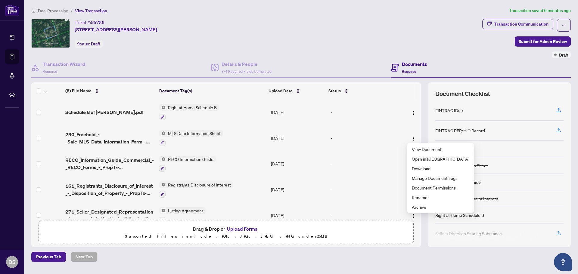
click at [295, 55] on div "Ticket #: 55786 [STREET_ADDRESS][PERSON_NAME] Status: Draft" at bounding box center [255, 38] width 451 height 39
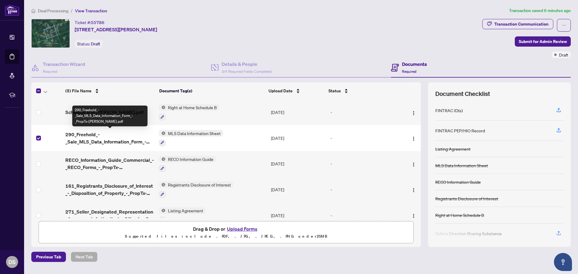
drag, startPoint x: 95, startPoint y: 137, endPoint x: 318, endPoint y: 44, distance: 241.0
click at [318, 44] on div "Ticket #: 55786 [STREET_ADDRESS][PERSON_NAME] Status: Draft" at bounding box center [255, 33] width 449 height 29
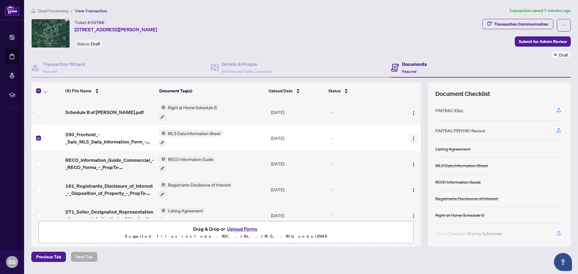
click at [413, 137] on img "button" at bounding box center [414, 138] width 5 height 5
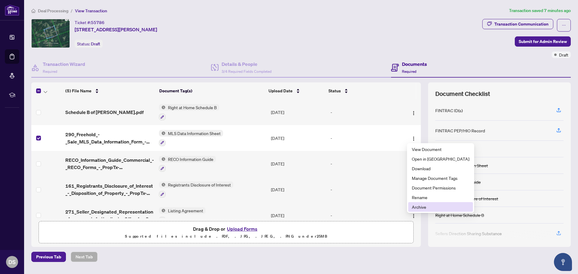
click at [426, 206] on span "Archive" at bounding box center [441, 207] width 58 height 7
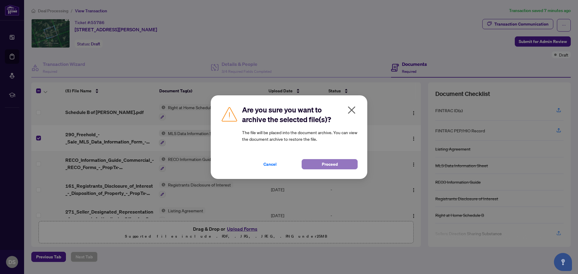
click at [316, 164] on button "Proceed" at bounding box center [330, 164] width 56 height 10
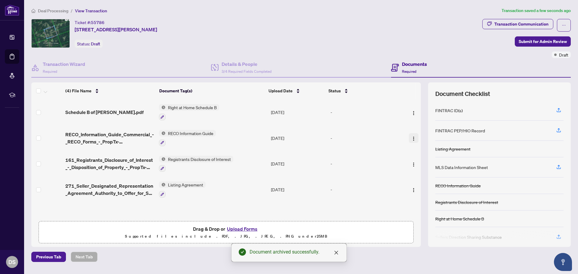
click at [415, 139] on button "button" at bounding box center [414, 138] width 10 height 10
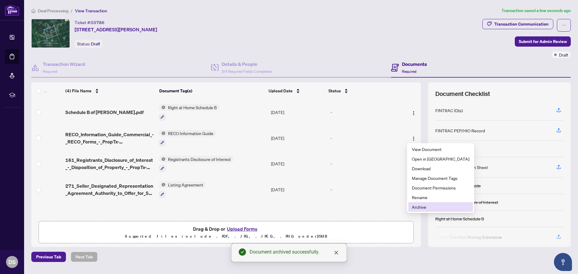
click at [429, 208] on span "Archive" at bounding box center [441, 207] width 58 height 7
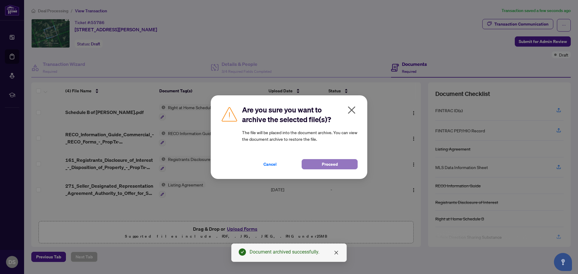
click at [336, 163] on span "Proceed" at bounding box center [330, 165] width 16 height 10
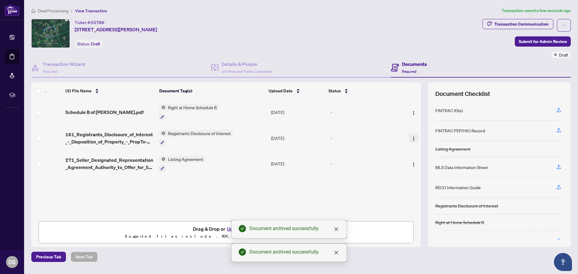
click at [413, 140] on span "button" at bounding box center [414, 138] width 5 height 7
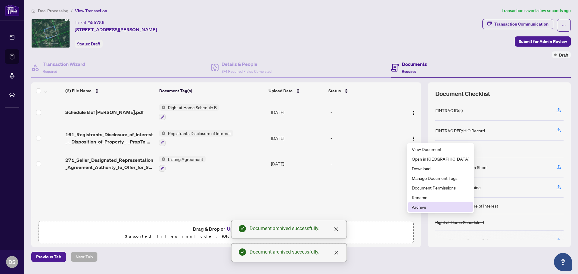
click at [417, 205] on span "Archive" at bounding box center [441, 207] width 58 height 7
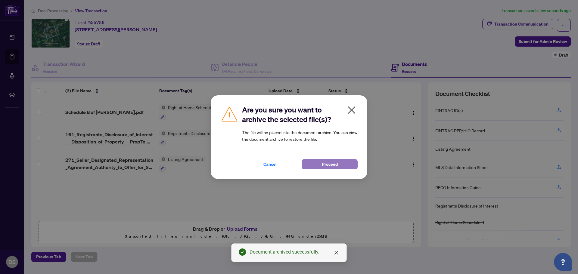
click at [353, 168] on button "Proceed" at bounding box center [330, 164] width 56 height 10
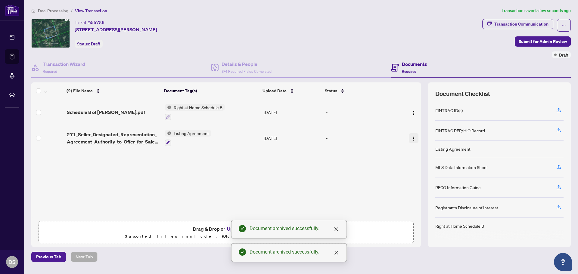
click at [415, 139] on button "button" at bounding box center [414, 138] width 10 height 10
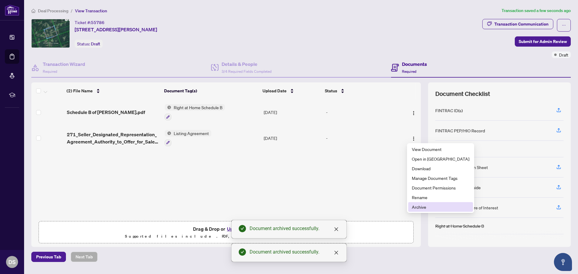
click at [415, 207] on span "Archive" at bounding box center [441, 207] width 58 height 7
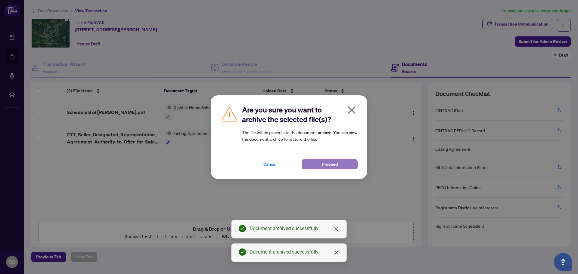
click at [331, 162] on span "Proceed" at bounding box center [330, 165] width 16 height 10
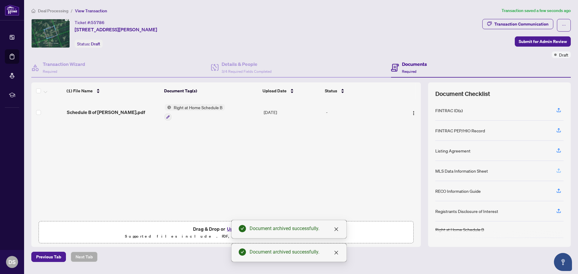
click at [559, 170] on icon "button" at bounding box center [558, 170] width 5 height 5
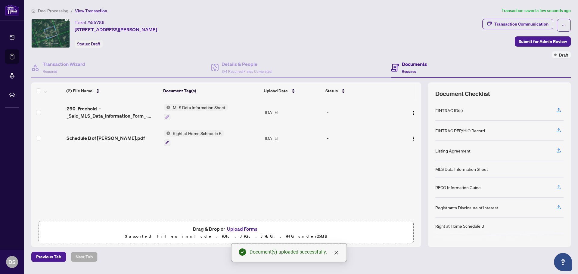
click at [559, 188] on icon "button" at bounding box center [558, 187] width 5 height 5
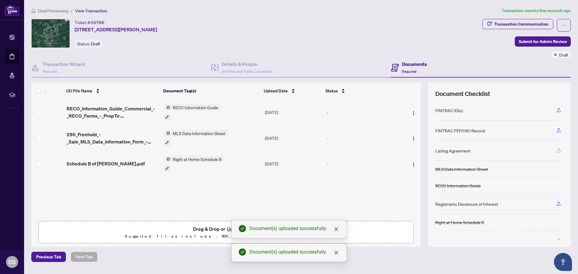
click at [559, 150] on icon "button" at bounding box center [558, 150] width 5 height 5
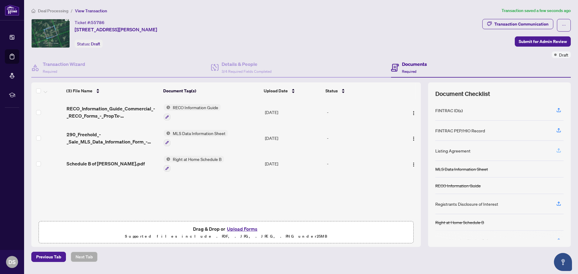
click at [560, 151] on icon "button" at bounding box center [558, 150] width 5 height 5
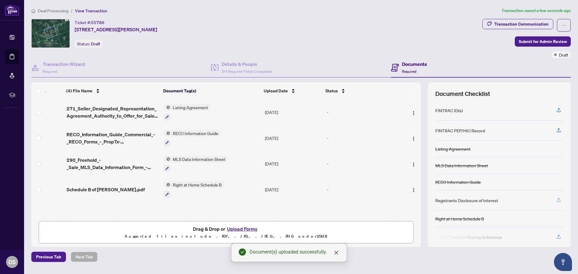
click at [561, 199] on icon "button" at bounding box center [558, 200] width 5 height 5
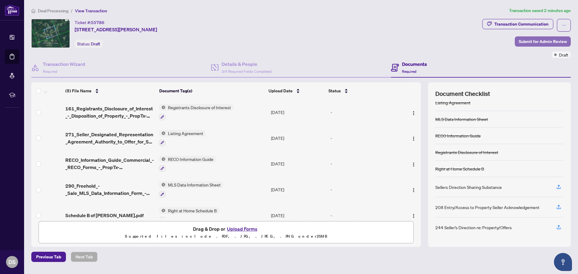
click at [544, 39] on span "Submit for Admin Review" at bounding box center [543, 42] width 48 height 10
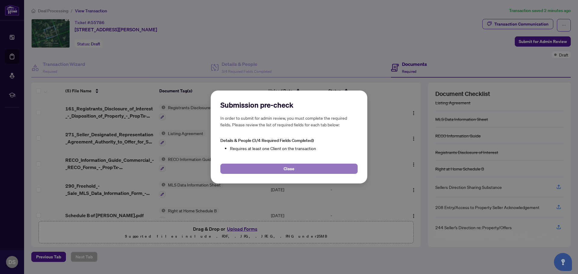
click at [315, 168] on button "Close" at bounding box center [289, 169] width 137 height 10
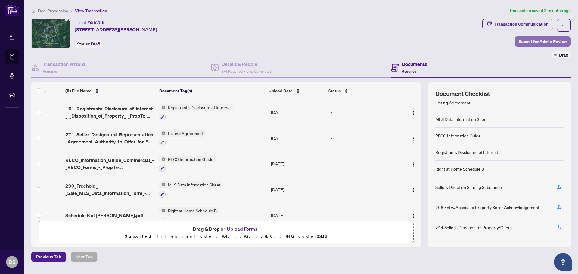
click at [547, 43] on span "Submit for Admin Review" at bounding box center [543, 42] width 48 height 10
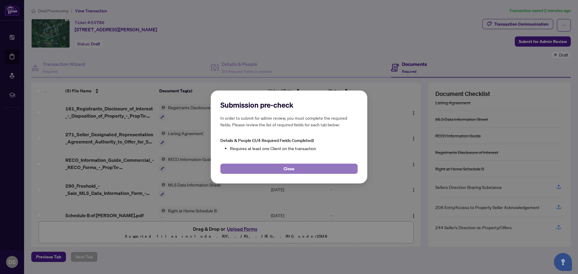
click at [305, 168] on button "Close" at bounding box center [289, 169] width 137 height 10
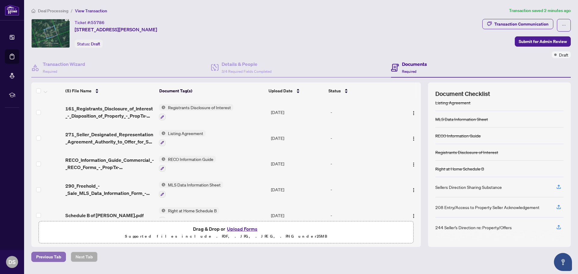
click at [43, 261] on span "Previous Tab" at bounding box center [48, 257] width 25 height 10
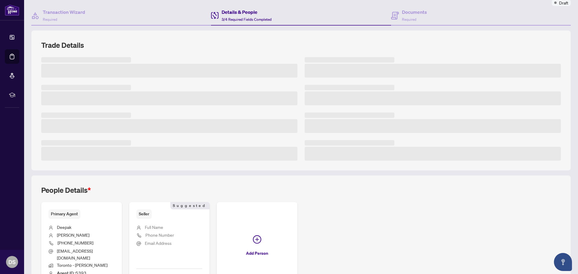
scroll to position [95, 0]
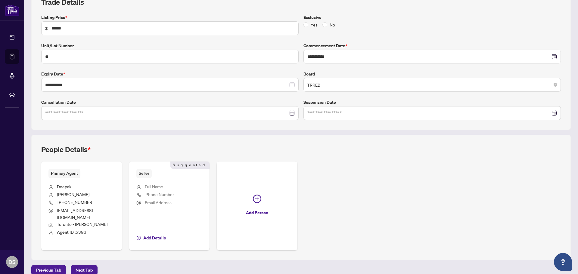
click at [32, 228] on div "People Details * Primary Agent [PERSON_NAME] [PHONE_NUMBER] [EMAIL_ADDRESS][DOM…" at bounding box center [301, 198] width 540 height 126
click at [159, 185] on span "Full Name" at bounding box center [154, 186] width 18 height 5
click at [157, 186] on span "Full Name" at bounding box center [154, 186] width 18 height 5
click at [156, 233] on span "Add Details" at bounding box center [154, 238] width 23 height 10
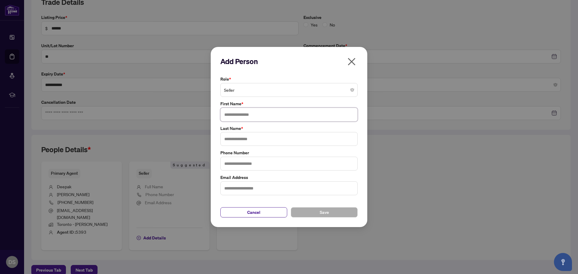
click at [246, 111] on input "text" at bounding box center [289, 115] width 137 height 14
paste input "**********"
type input "**********"
drag, startPoint x: 272, startPoint y: 118, endPoint x: 212, endPoint y: 115, distance: 59.7
click at [212, 115] on div "**********" at bounding box center [289, 137] width 157 height 181
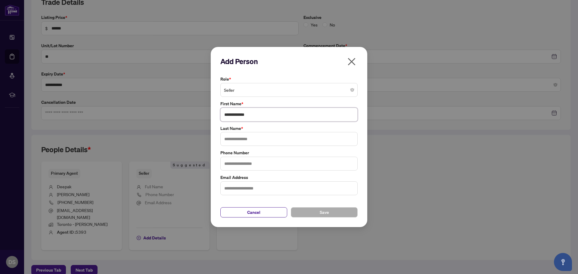
drag, startPoint x: 260, startPoint y: 117, endPoint x: 238, endPoint y: 117, distance: 22.0
click at [238, 117] on input "**********" at bounding box center [289, 115] width 137 height 14
type input "******"
click at [249, 138] on input "text" at bounding box center [289, 139] width 137 height 14
type input "******"
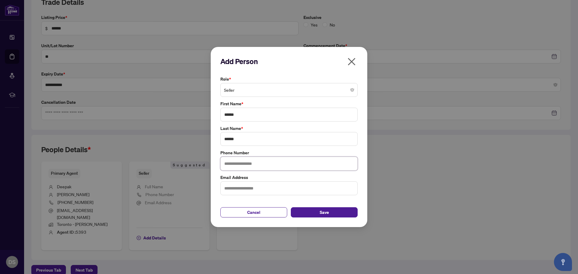
drag, startPoint x: 251, startPoint y: 165, endPoint x: 255, endPoint y: 167, distance: 4.6
click at [251, 165] on input "text" at bounding box center [289, 164] width 137 height 14
click at [474, 219] on div "Add Person Role * Seller First Name * ****** Last Name * ****** Phone Number Em…" at bounding box center [289, 137] width 578 height 274
click at [240, 162] on input "text" at bounding box center [289, 164] width 137 height 14
type input "**********"
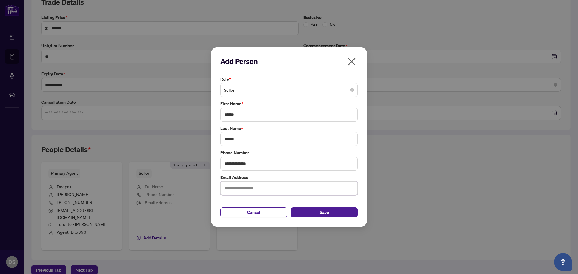
click at [270, 190] on input "text" at bounding box center [289, 189] width 137 height 14
type input "**********"
click at [316, 211] on button "Save" at bounding box center [324, 213] width 67 height 10
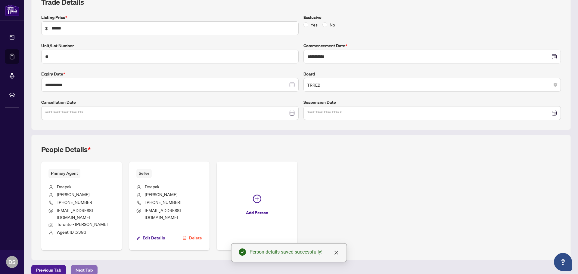
click at [77, 266] on span "Next Tab" at bounding box center [84, 271] width 17 height 10
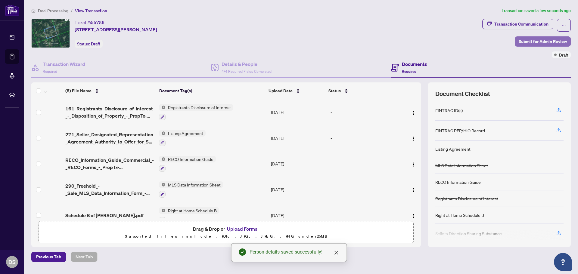
click at [544, 37] on span "Submit for Admin Review" at bounding box center [543, 42] width 48 height 10
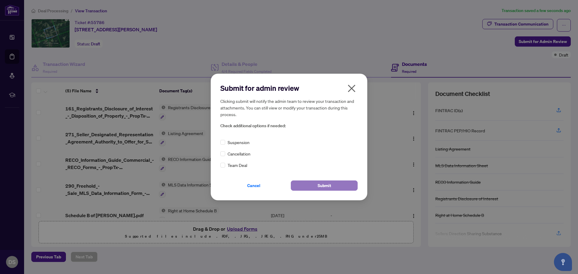
click at [317, 185] on button "Submit" at bounding box center [324, 186] width 67 height 10
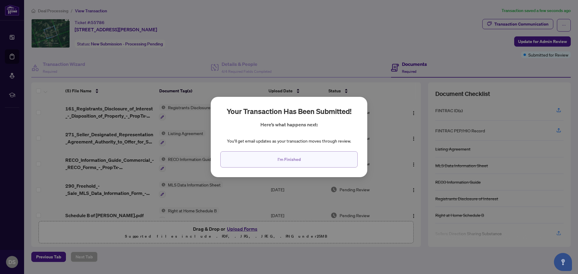
click at [293, 157] on span "I'm Finished" at bounding box center [289, 160] width 23 height 10
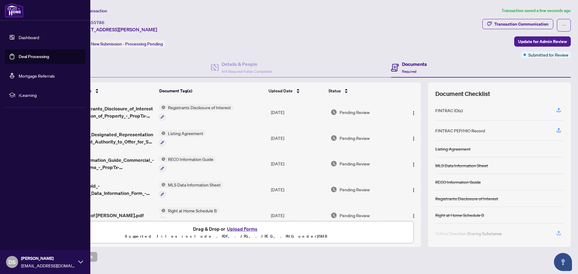
click at [26, 57] on link "Deal Processing" at bounding box center [34, 56] width 30 height 5
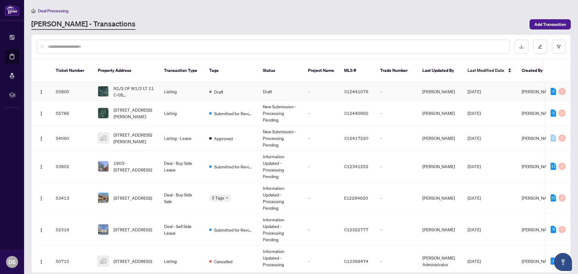
click at [263, 86] on td "Draft" at bounding box center [280, 92] width 45 height 18
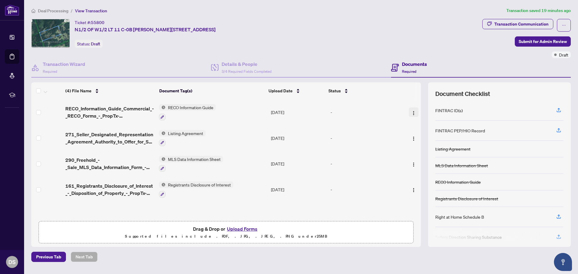
click at [412, 111] on img "button" at bounding box center [414, 113] width 5 height 5
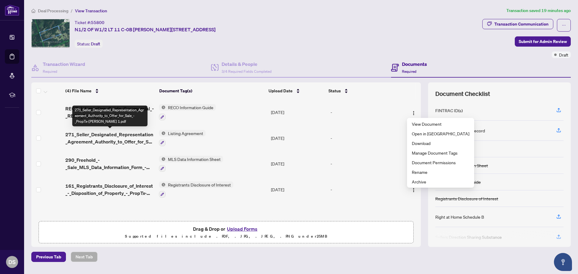
click at [116, 133] on span "271_Seller_Designated_Representation_Agreement_Authority_to_Offer_for_Sale_-_Pr…" at bounding box center [109, 138] width 89 height 14
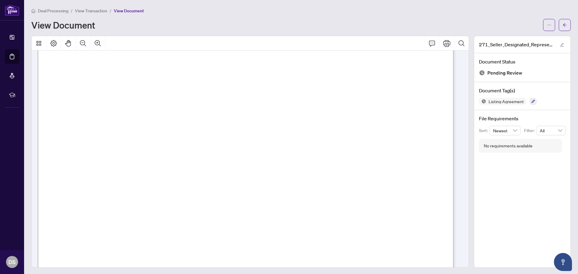
scroll to position [60, 0]
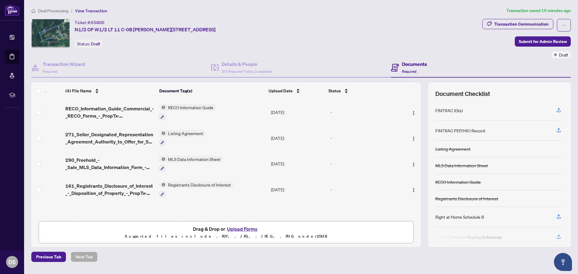
click at [183, 158] on span "MLS Data Information Sheet" at bounding box center [195, 159] width 58 height 7
click at [82, 158] on span "290_Freehold_-_Sale_MLS_Data_Information_Form_-_PropTx-[PERSON_NAME] 1.pdf" at bounding box center [109, 164] width 89 height 14
click at [412, 188] on img "button" at bounding box center [414, 190] width 5 height 5
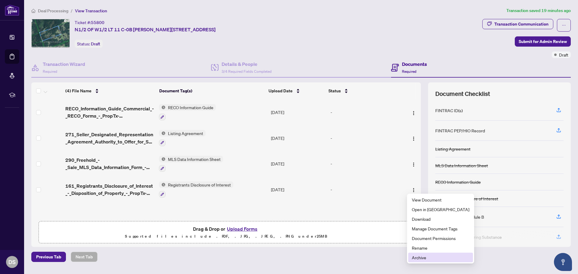
click at [419, 261] on span "Archive" at bounding box center [441, 258] width 58 height 7
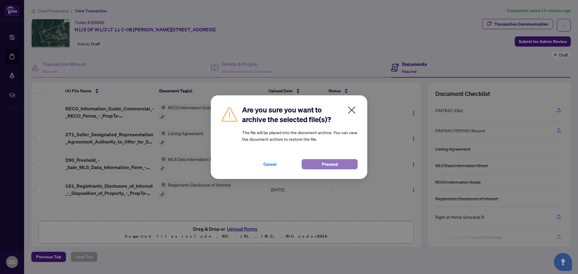
click at [319, 164] on button "Proceed" at bounding box center [330, 164] width 56 height 10
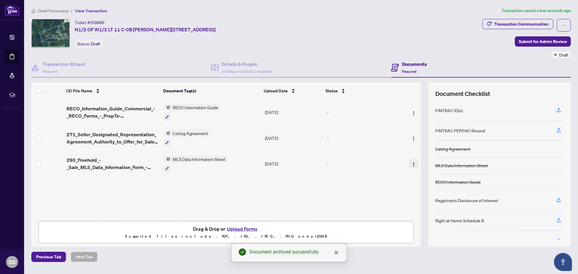
click at [414, 164] on img "button" at bounding box center [414, 164] width 5 height 5
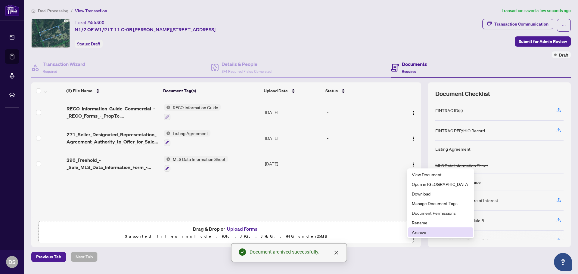
click at [424, 231] on span "Archive" at bounding box center [441, 232] width 58 height 7
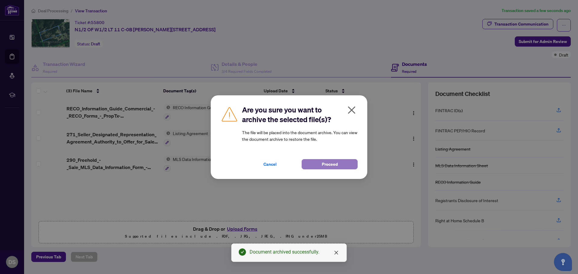
click at [339, 164] on button "Proceed" at bounding box center [330, 164] width 56 height 10
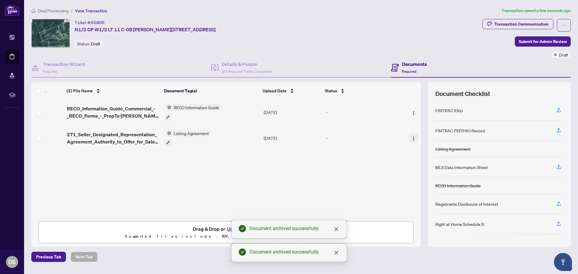
click at [413, 138] on img "button" at bounding box center [414, 138] width 5 height 5
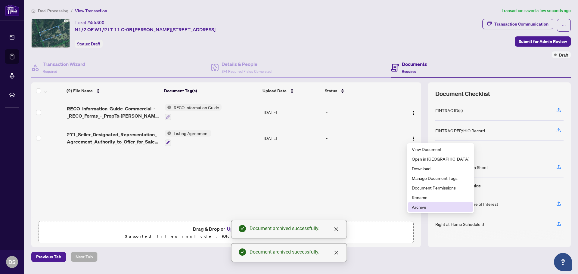
click at [416, 206] on span "Archive" at bounding box center [441, 207] width 58 height 7
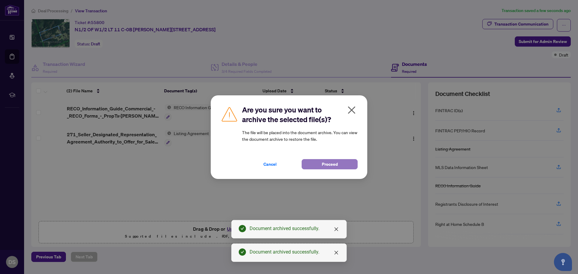
click at [330, 163] on span "Proceed" at bounding box center [330, 165] width 16 height 10
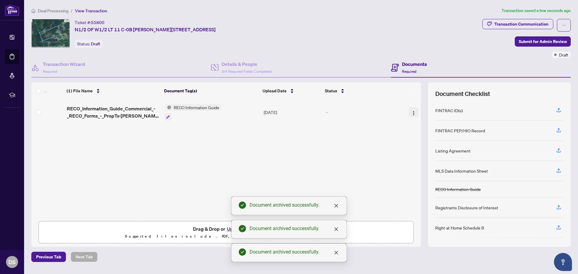
click at [412, 111] on img "button" at bounding box center [414, 113] width 5 height 5
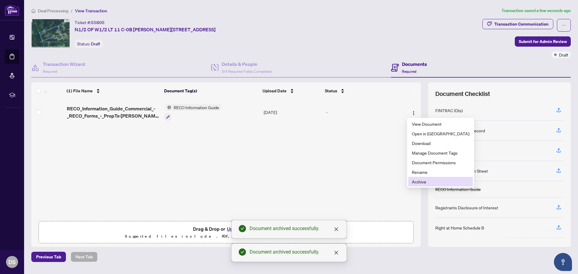
click at [412, 182] on li "Archive" at bounding box center [441, 182] width 65 height 10
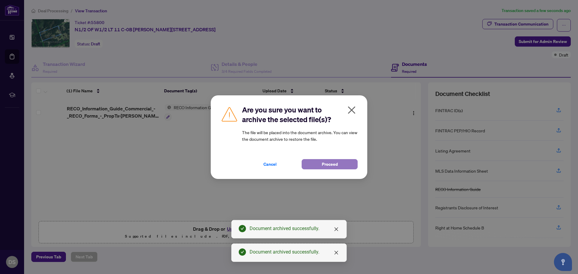
click at [328, 165] on span "Proceed" at bounding box center [330, 165] width 16 height 10
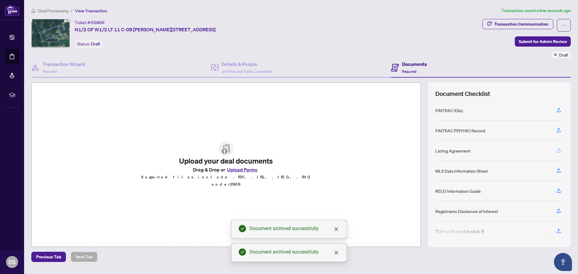
click at [559, 152] on icon "button" at bounding box center [558, 150] width 5 height 5
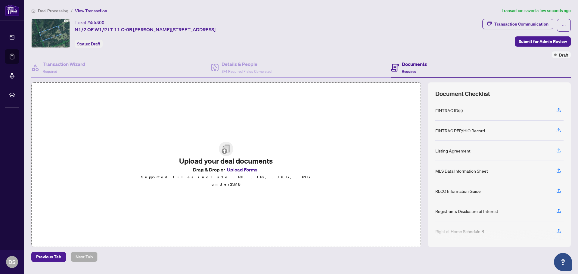
click at [561, 152] on icon "button" at bounding box center [558, 150] width 5 height 5
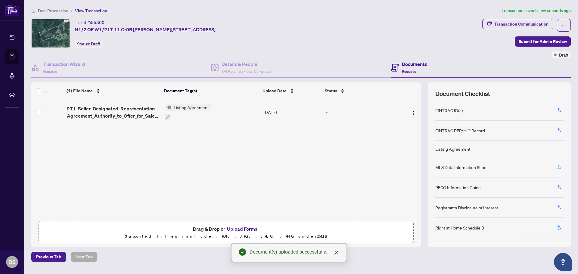
click at [560, 168] on icon "button" at bounding box center [559, 169] width 4 height 2
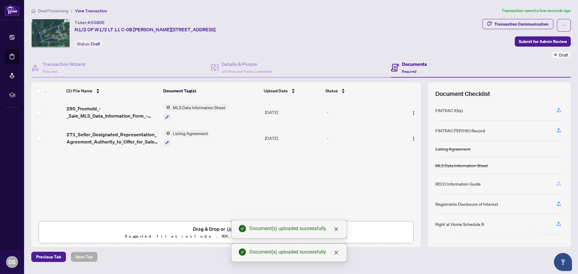
click at [557, 184] on icon "button" at bounding box center [558, 183] width 5 height 5
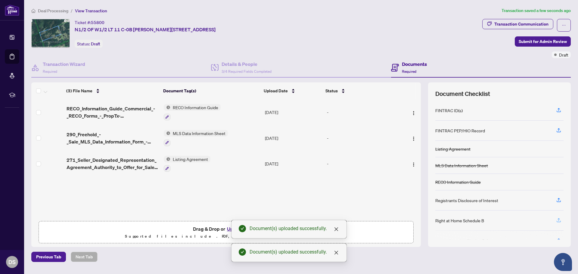
click at [560, 216] on span "button" at bounding box center [558, 221] width 5 height 10
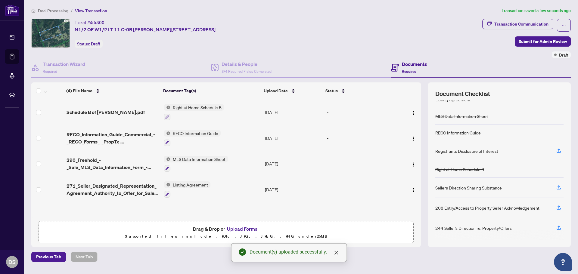
scroll to position [50, 0]
click at [562, 150] on button "button" at bounding box center [559, 151] width 10 height 10
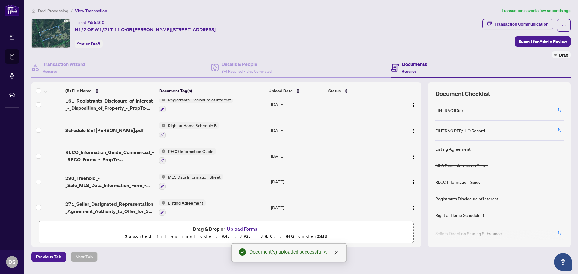
scroll to position [10, 0]
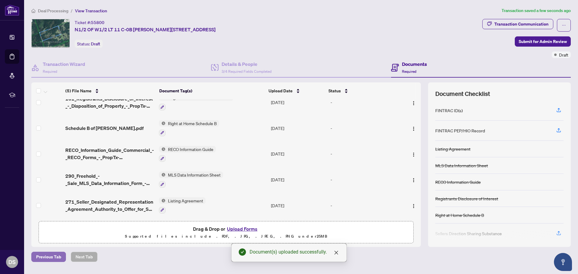
click at [58, 258] on span "Previous Tab" at bounding box center [48, 257] width 25 height 10
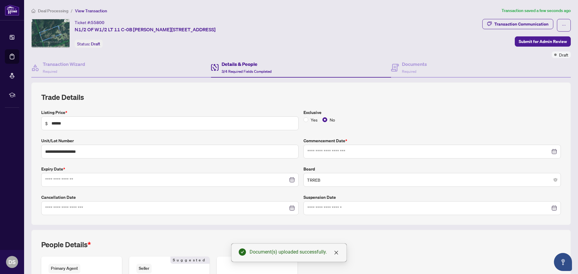
type input "**********"
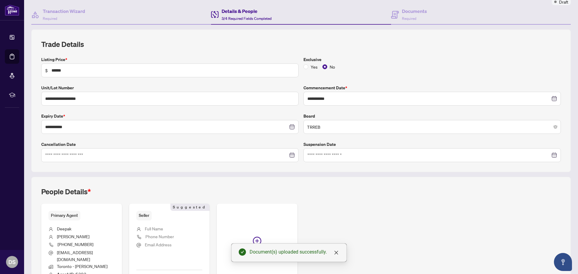
scroll to position [98, 0]
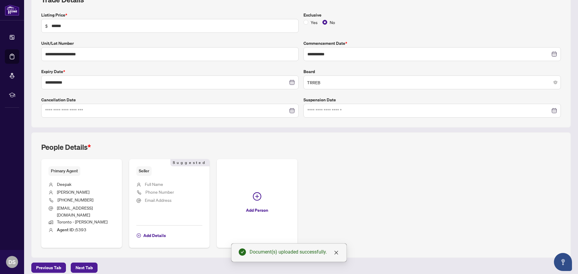
click at [157, 188] on span "Full Name" at bounding box center [154, 184] width 18 height 7
click at [155, 185] on span "Full Name" at bounding box center [154, 184] width 18 height 5
click at [145, 192] on ul "Full Name Phone Number Email Address" at bounding box center [169, 198] width 66 height 45
click at [156, 231] on span "Add Details" at bounding box center [154, 236] width 23 height 10
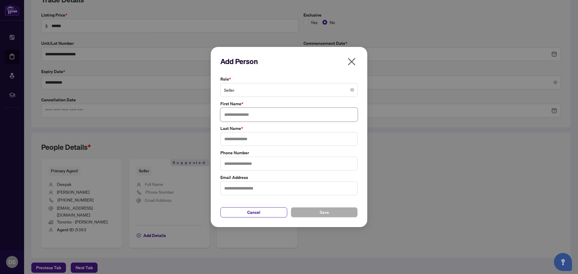
click at [276, 114] on input "text" at bounding box center [289, 115] width 137 height 14
type input "******"
click at [271, 143] on input "text" at bounding box center [289, 139] width 137 height 14
type input "**********"
click at [481, 217] on div "**********" at bounding box center [289, 137] width 578 height 274
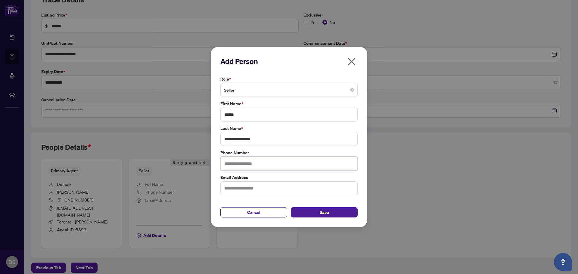
click at [268, 164] on input "text" at bounding box center [289, 164] width 137 height 14
type input "**********"
click at [260, 188] on input "text" at bounding box center [289, 189] width 137 height 14
click at [240, 189] on input "text" at bounding box center [289, 189] width 137 height 14
type input "*"
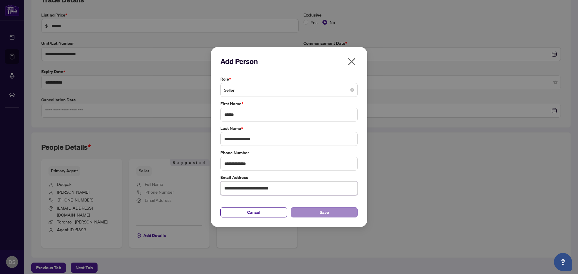
type input "**********"
click at [323, 212] on span "Save" at bounding box center [324, 213] width 9 height 10
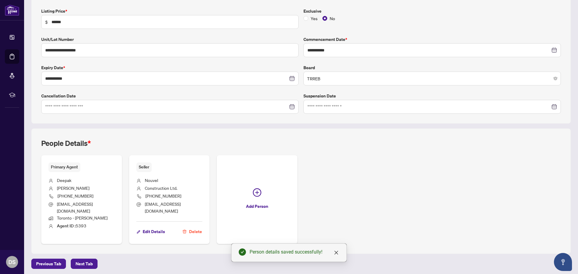
scroll to position [104, 0]
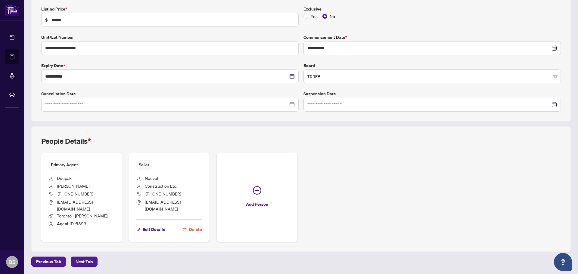
click at [87, 264] on span "Next Tab" at bounding box center [84, 262] width 17 height 10
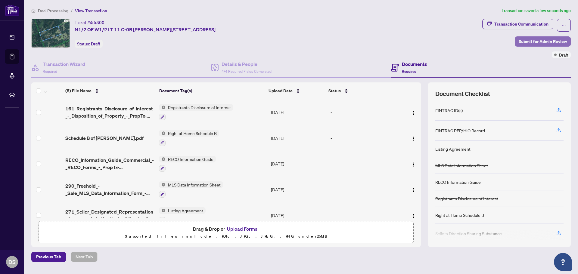
click at [543, 41] on span "Submit for Admin Review" at bounding box center [543, 42] width 48 height 10
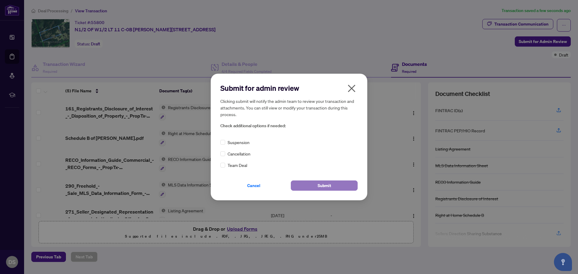
click at [327, 183] on span "Submit" at bounding box center [325, 186] width 14 height 10
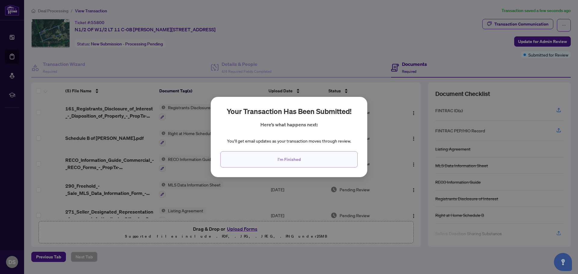
click at [293, 163] on span "I'm Finished" at bounding box center [289, 160] width 23 height 10
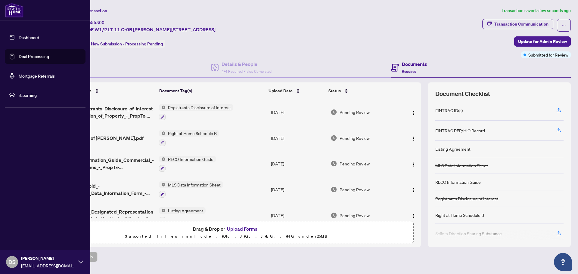
click at [31, 59] on link "Deal Processing" at bounding box center [34, 56] width 30 height 5
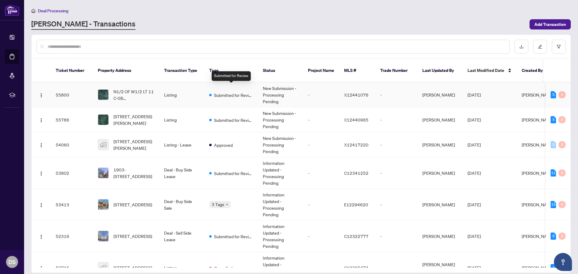
click at [212, 91] on div "Submitted for Review" at bounding box center [231, 94] width 44 height 7
